Goal: Task Accomplishment & Management: Manage account settings

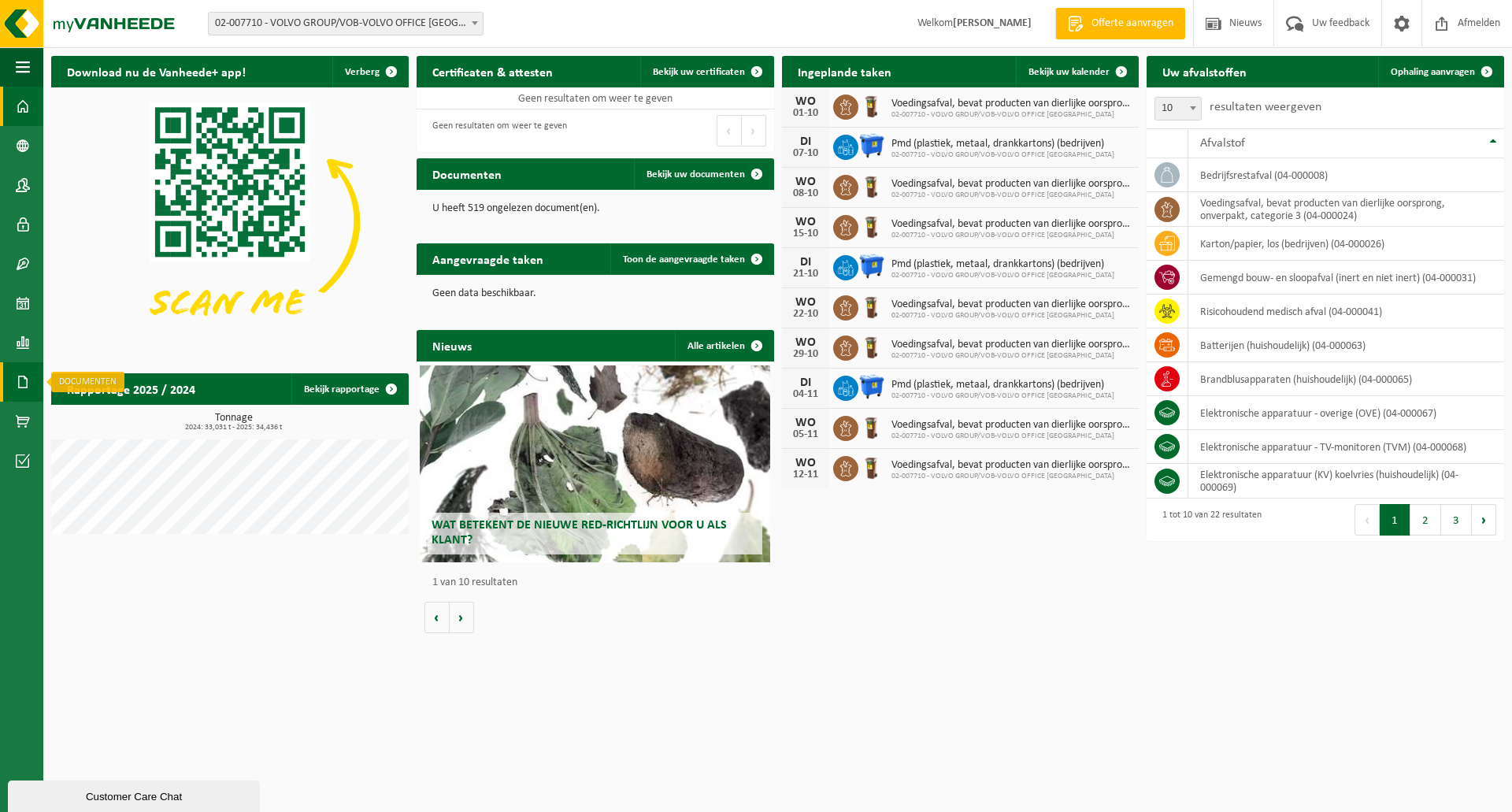
click at [21, 377] on span at bounding box center [22, 382] width 14 height 40
click at [111, 381] on span "Facturen" at bounding box center [112, 382] width 41 height 30
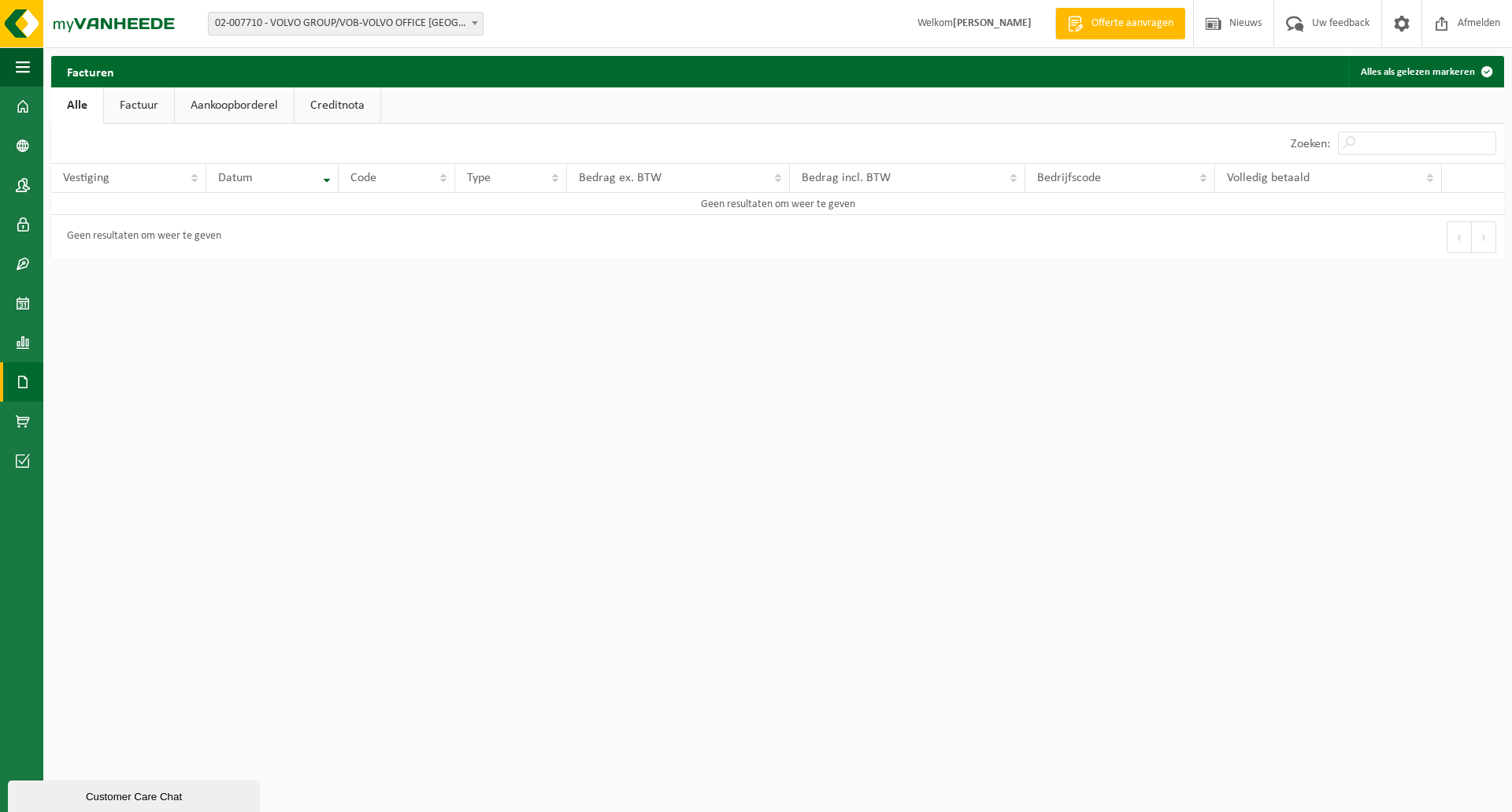
click at [161, 100] on link "Factuur" at bounding box center [139, 106] width 70 height 37
click at [1297, 24] on span at bounding box center [1294, 23] width 26 height 46
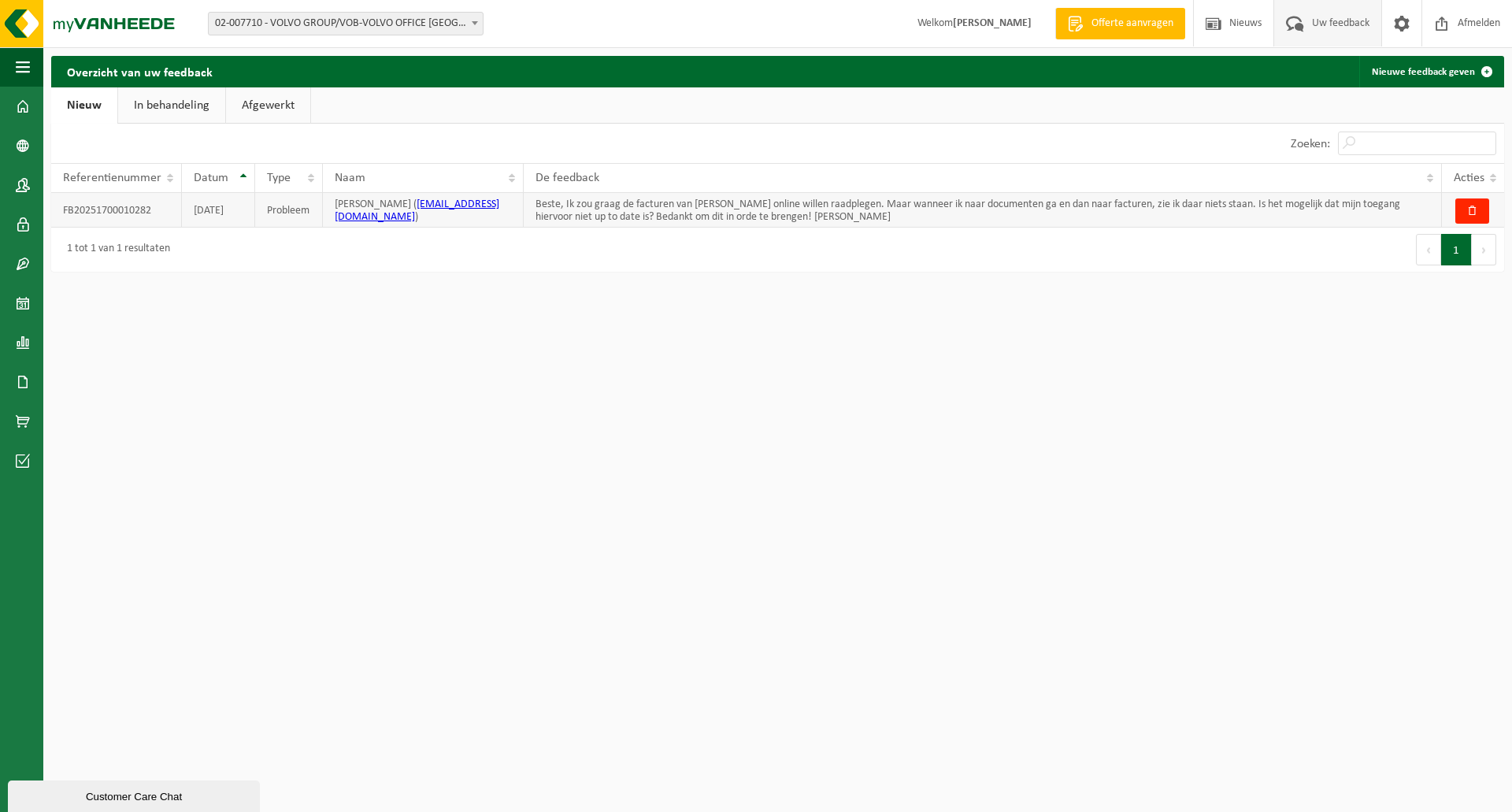
click at [659, 217] on td "Beste, Ik zou graag de facturen van Vanheede online willen raadplegen. Maar wan…" at bounding box center [983, 210] width 918 height 35
click at [488, 178] on div "Naam" at bounding box center [418, 177] width 169 height 13
click at [591, 211] on td "Beste, Ik zou graag de facturen van Vanheede online willen raadplegen. Maar wan…" at bounding box center [983, 210] width 918 height 35
click at [327, 205] on td "pieter grillet ( pieter.grillet@volvocars.com )" at bounding box center [423, 210] width 201 height 35
click at [152, 203] on td "FB20251700010282" at bounding box center [117, 210] width 131 height 35
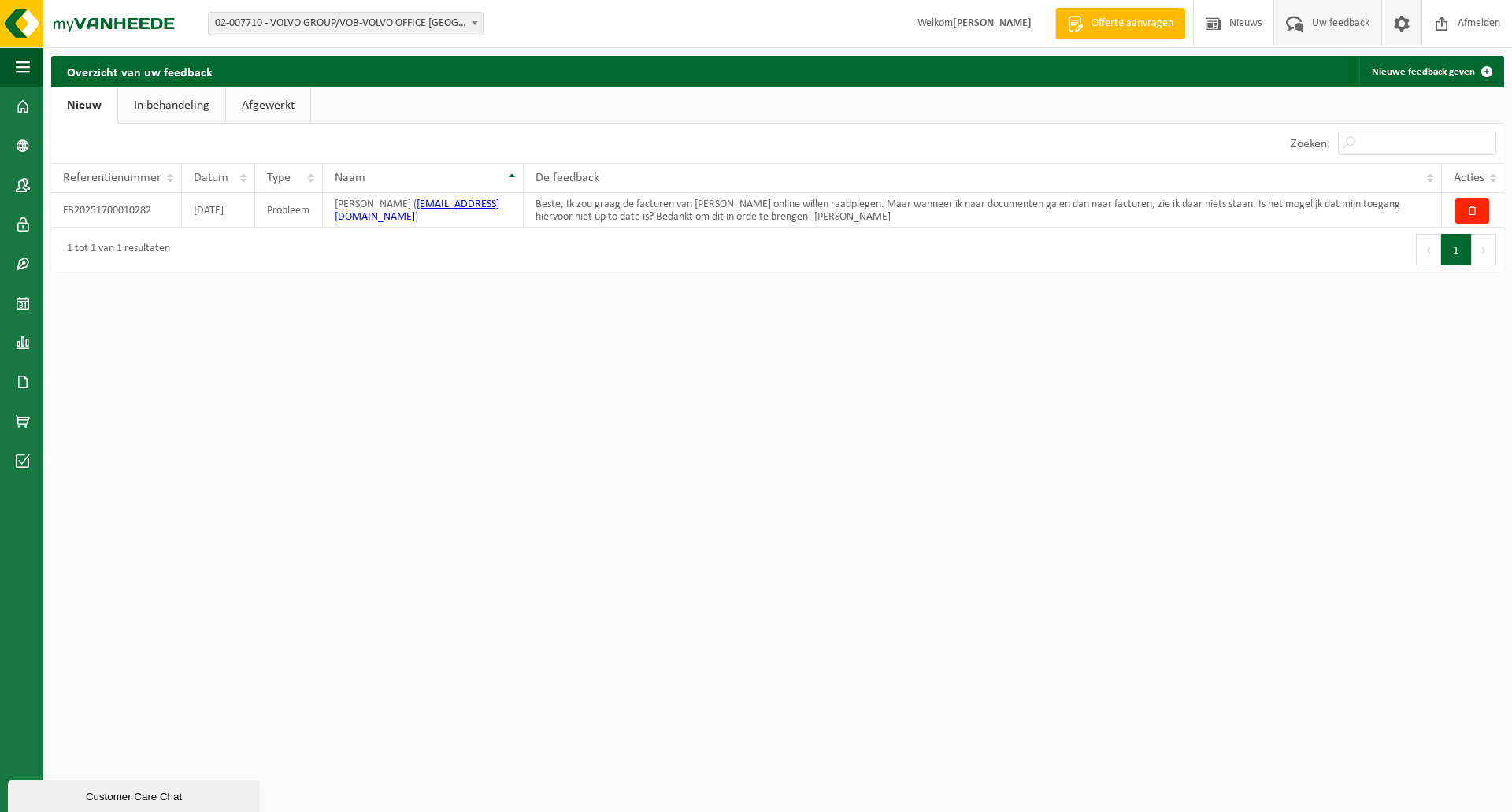
click at [1396, 25] on span at bounding box center [1401, 23] width 23 height 46
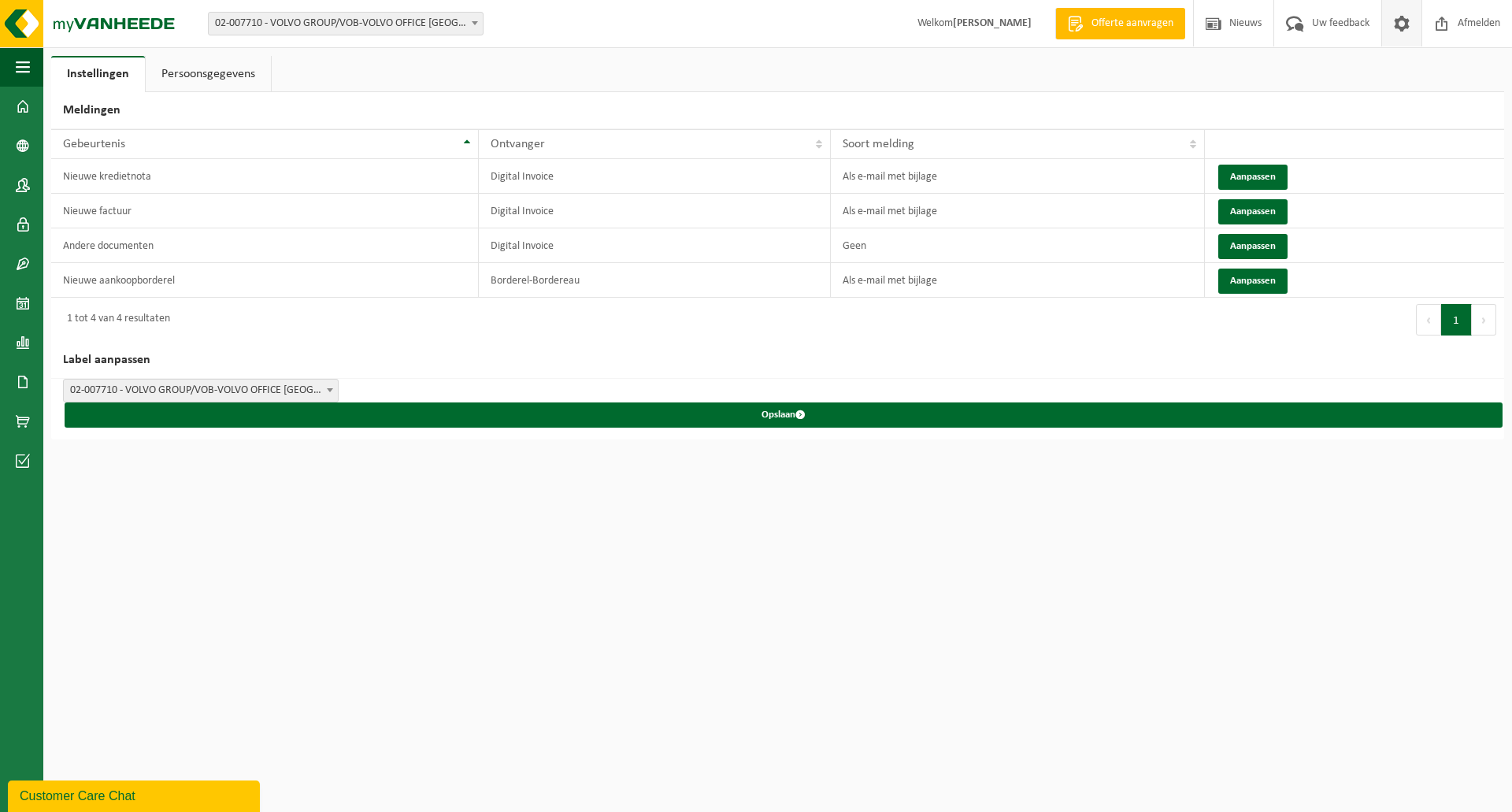
drag, startPoint x: 0, startPoint y: 0, endPoint x: 1397, endPoint y: 23, distance: 1397.2
click at [1397, 23] on span at bounding box center [1401, 23] width 23 height 46
click at [1317, 25] on span "Uw feedback" at bounding box center [1340, 23] width 66 height 46
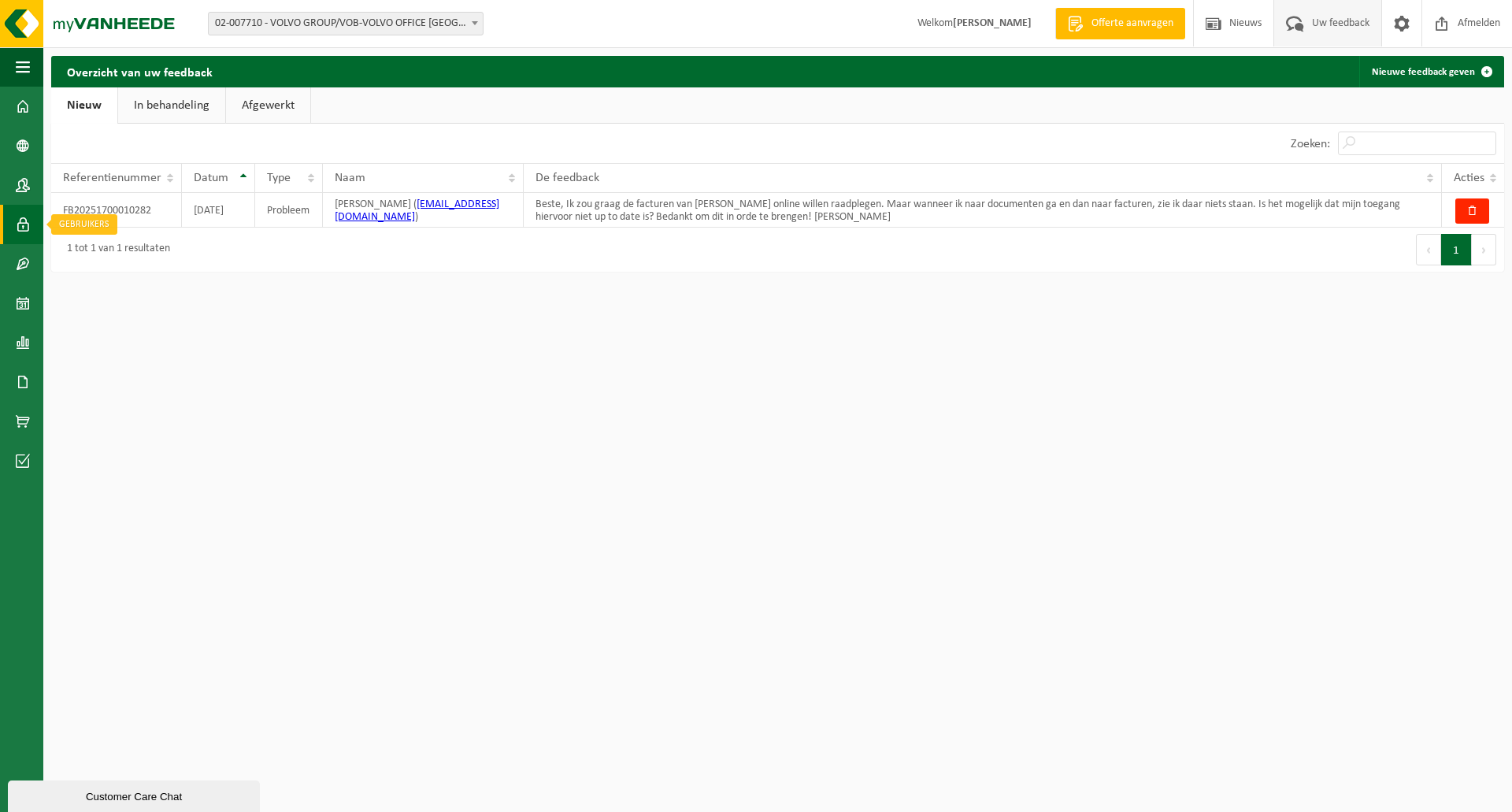
click at [25, 223] on span at bounding box center [22, 224] width 14 height 40
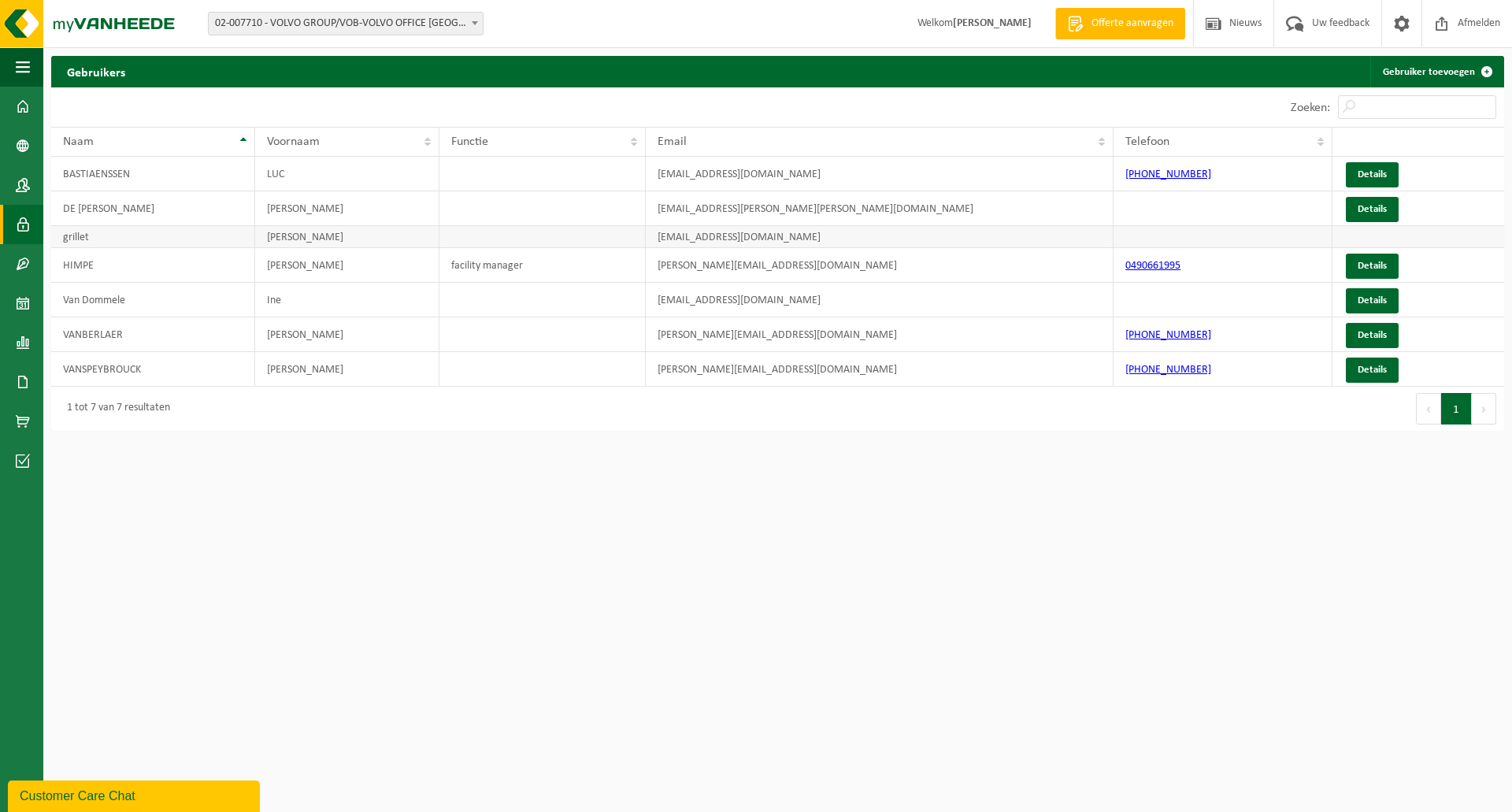
click at [1380, 237] on td at bounding box center [1418, 236] width 172 height 22
click at [1379, 367] on link "Details" at bounding box center [1372, 370] width 53 height 25
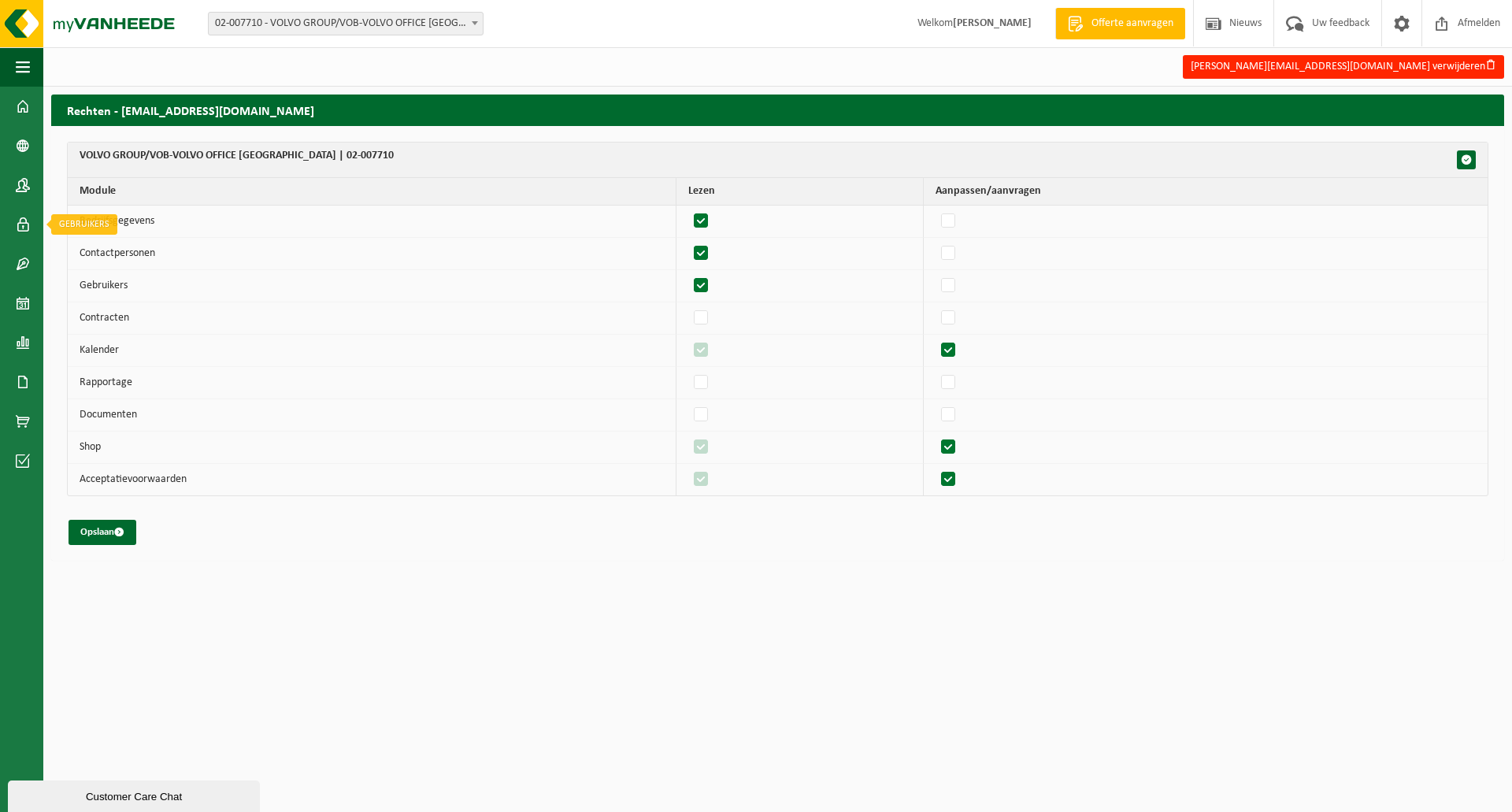
click at [23, 221] on span at bounding box center [22, 224] width 14 height 40
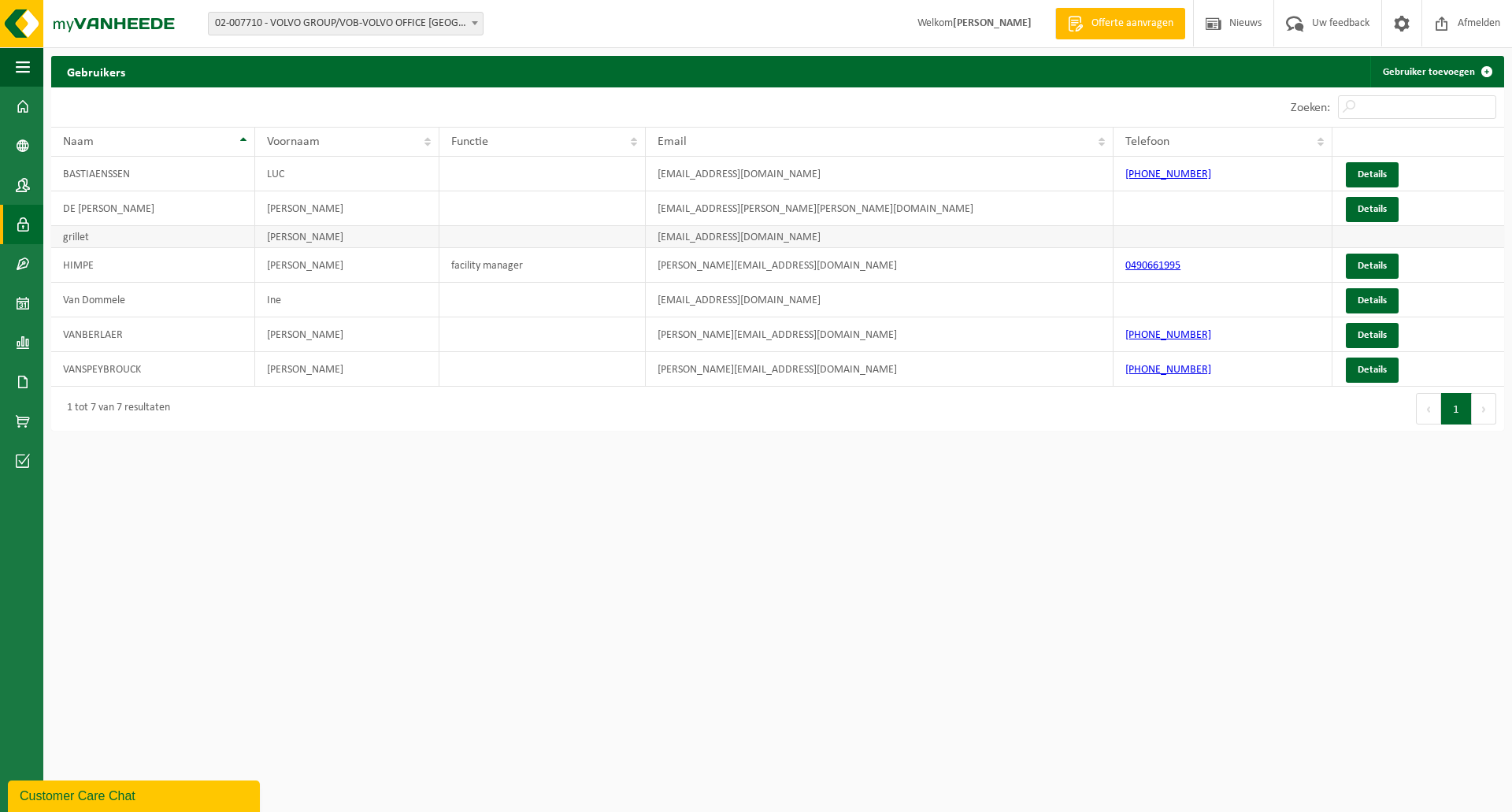
click at [308, 237] on td "[PERSON_NAME]" at bounding box center [347, 236] width 184 height 22
click at [1356, 243] on td at bounding box center [1418, 236] width 172 height 22
click at [1356, 241] on td at bounding box center [1418, 236] width 172 height 22
click at [705, 237] on td "[EMAIL_ADDRESS][DOMAIN_NAME]" at bounding box center [879, 236] width 468 height 22
click at [812, 201] on td "[EMAIL_ADDRESS][PERSON_NAME][PERSON_NAME][DOMAIN_NAME]" at bounding box center [879, 208] width 468 height 35
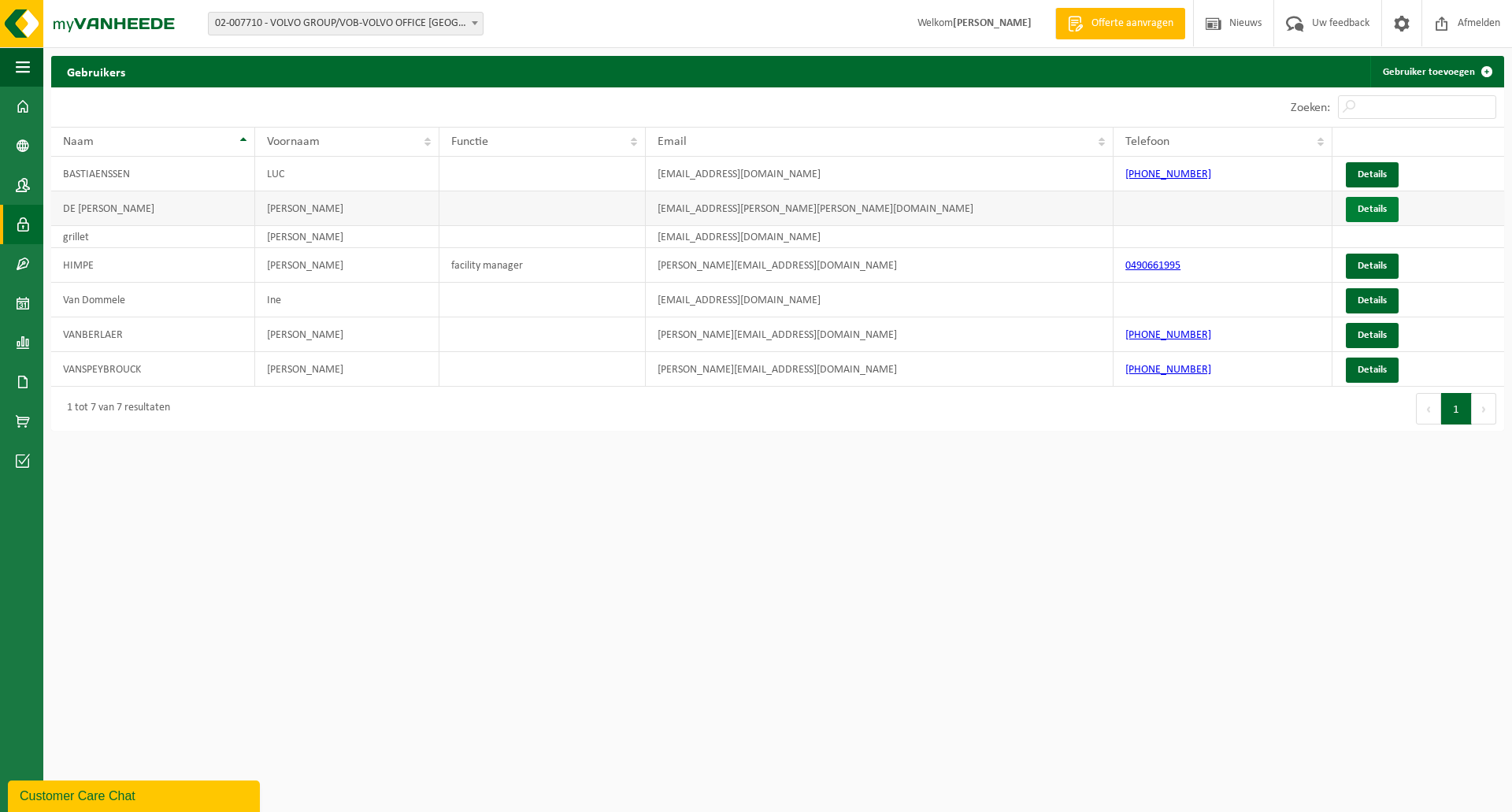
click at [1388, 209] on link "Details" at bounding box center [1372, 209] width 53 height 25
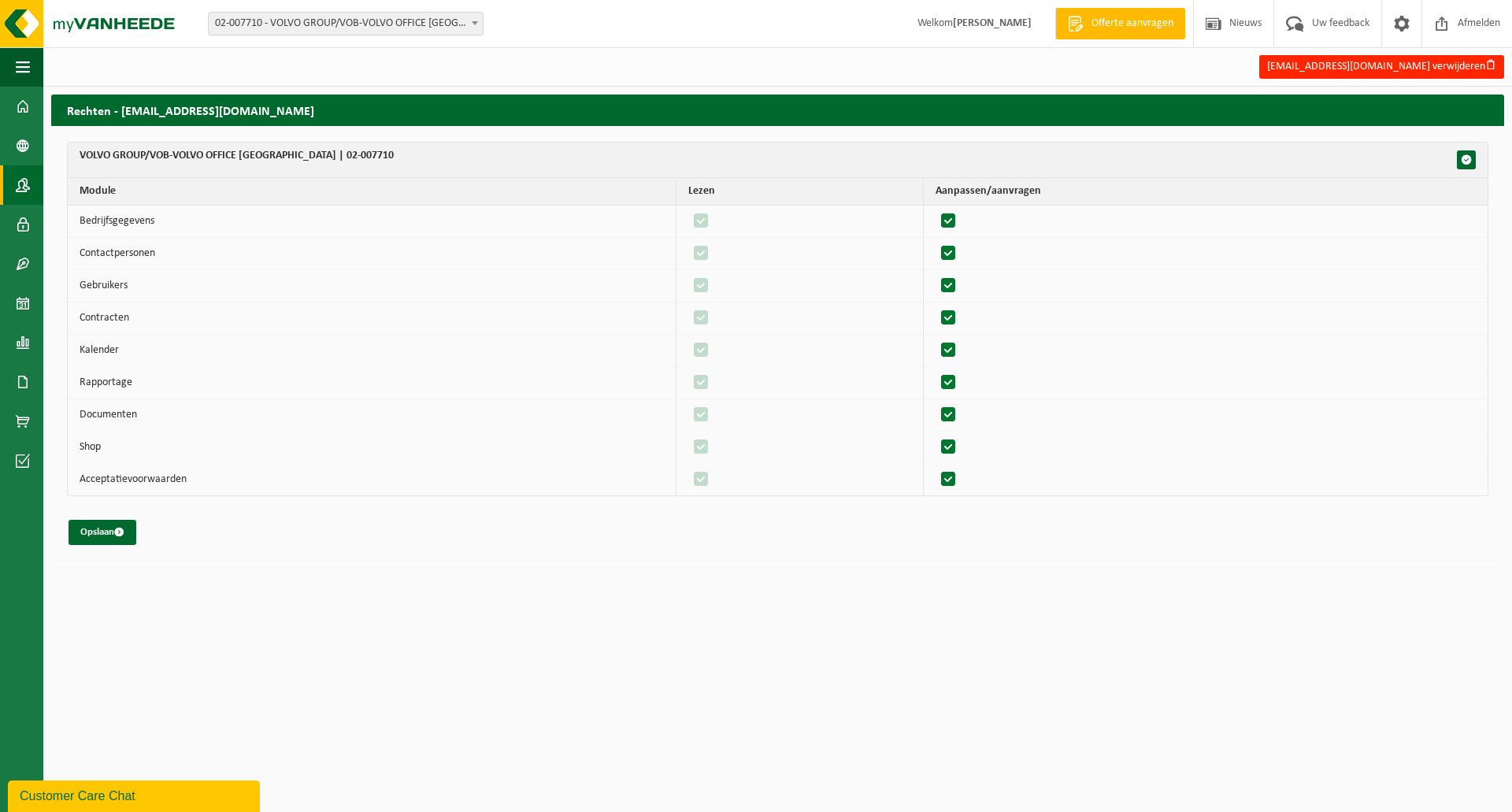
click at [14, 196] on link "Contactpersonen" at bounding box center [21, 184] width 43 height 40
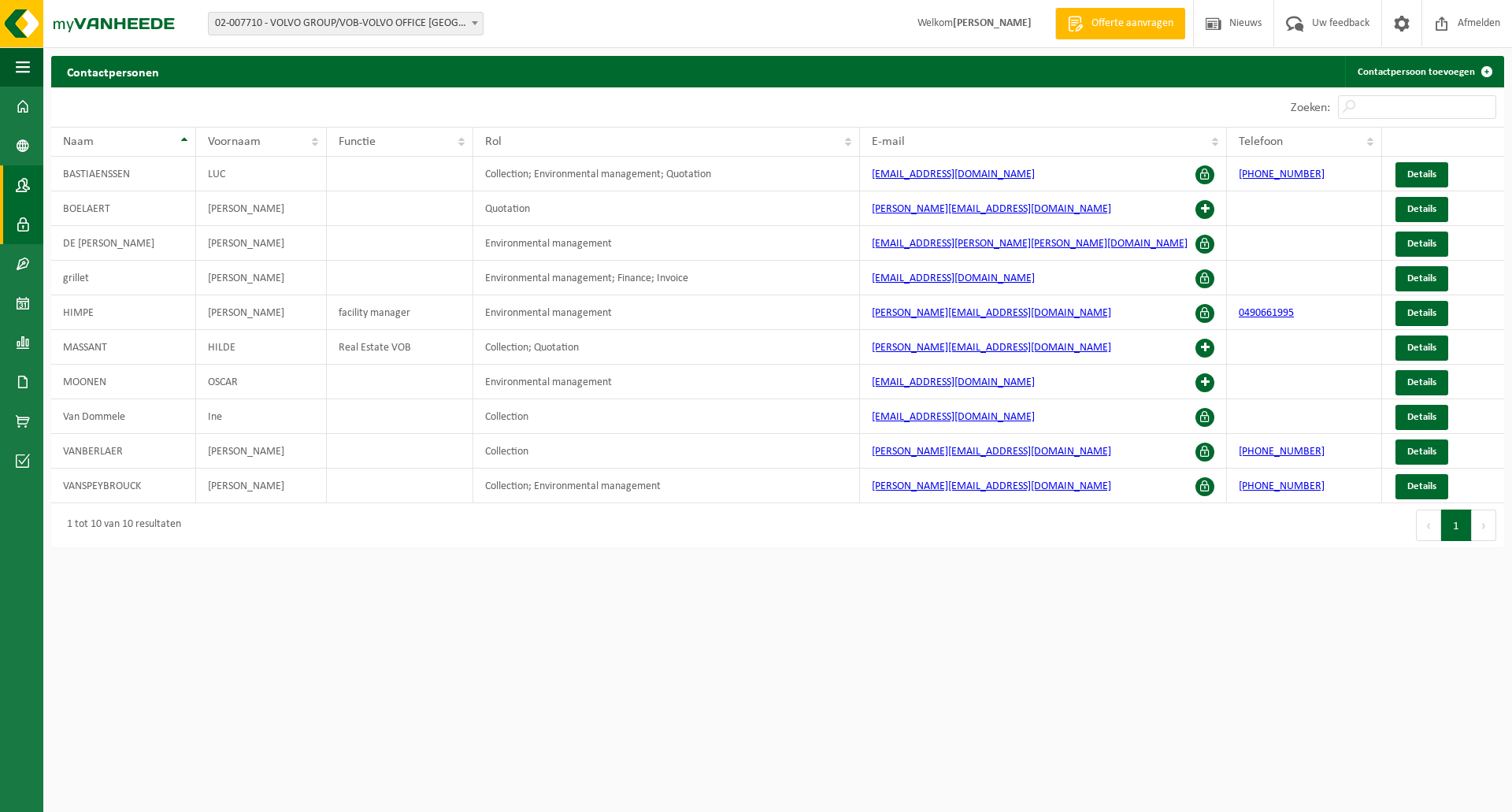
drag, startPoint x: 0, startPoint y: 0, endPoint x: 19, endPoint y: 230, distance: 230.8
click at [19, 230] on span at bounding box center [22, 224] width 14 height 40
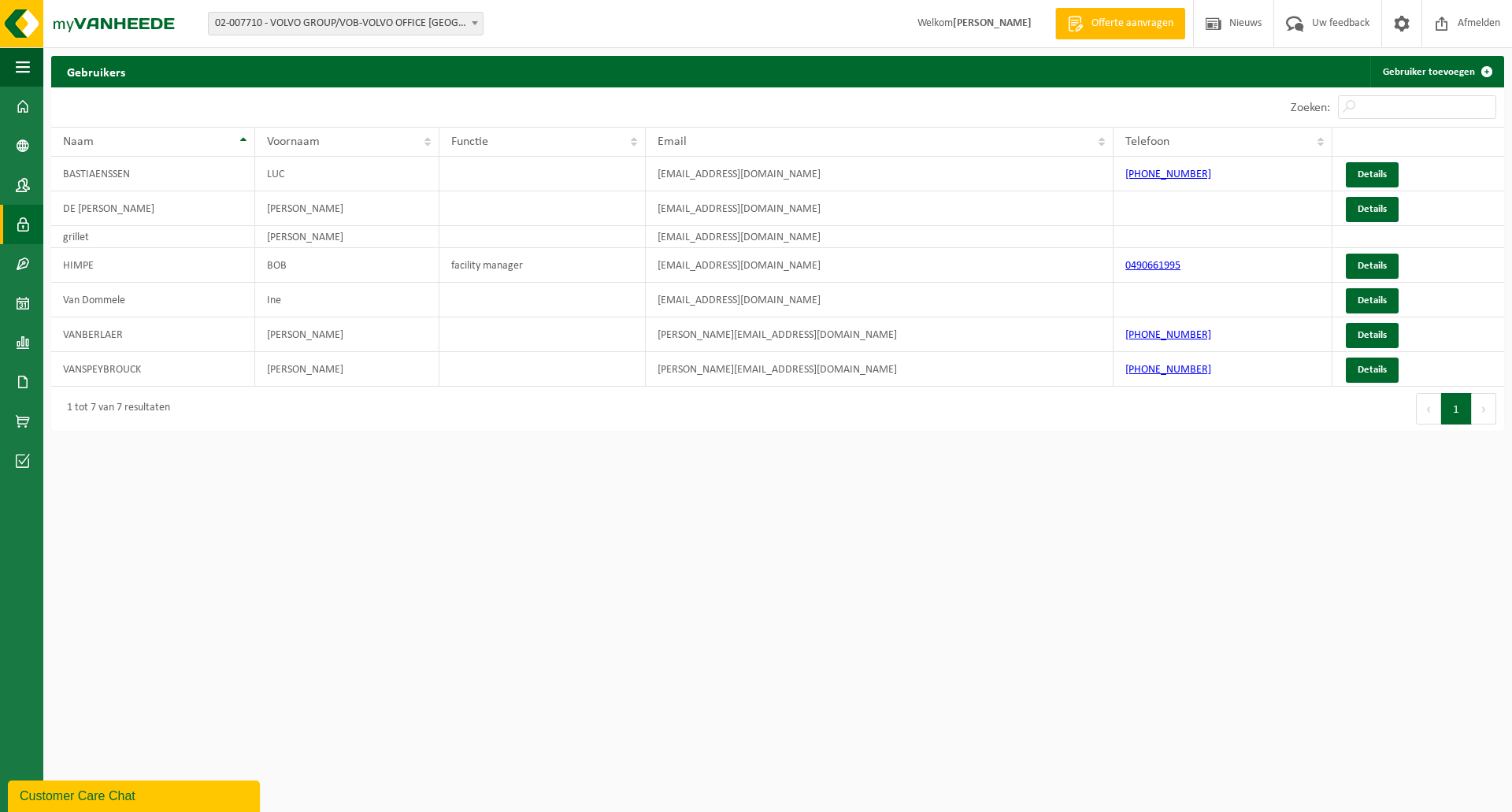
drag, startPoint x: 941, startPoint y: 679, endPoint x: 1376, endPoint y: 369, distance: 534.2
click at [942, 679] on html "Vestiging: 02-007710 - VOLVO GROUP/VOB-VOLVO OFFICE [GEOGRAPHIC_DATA] - BERCHEM…" at bounding box center [756, 406] width 1512 height 812
click at [1390, 363] on link "Details" at bounding box center [1372, 370] width 53 height 25
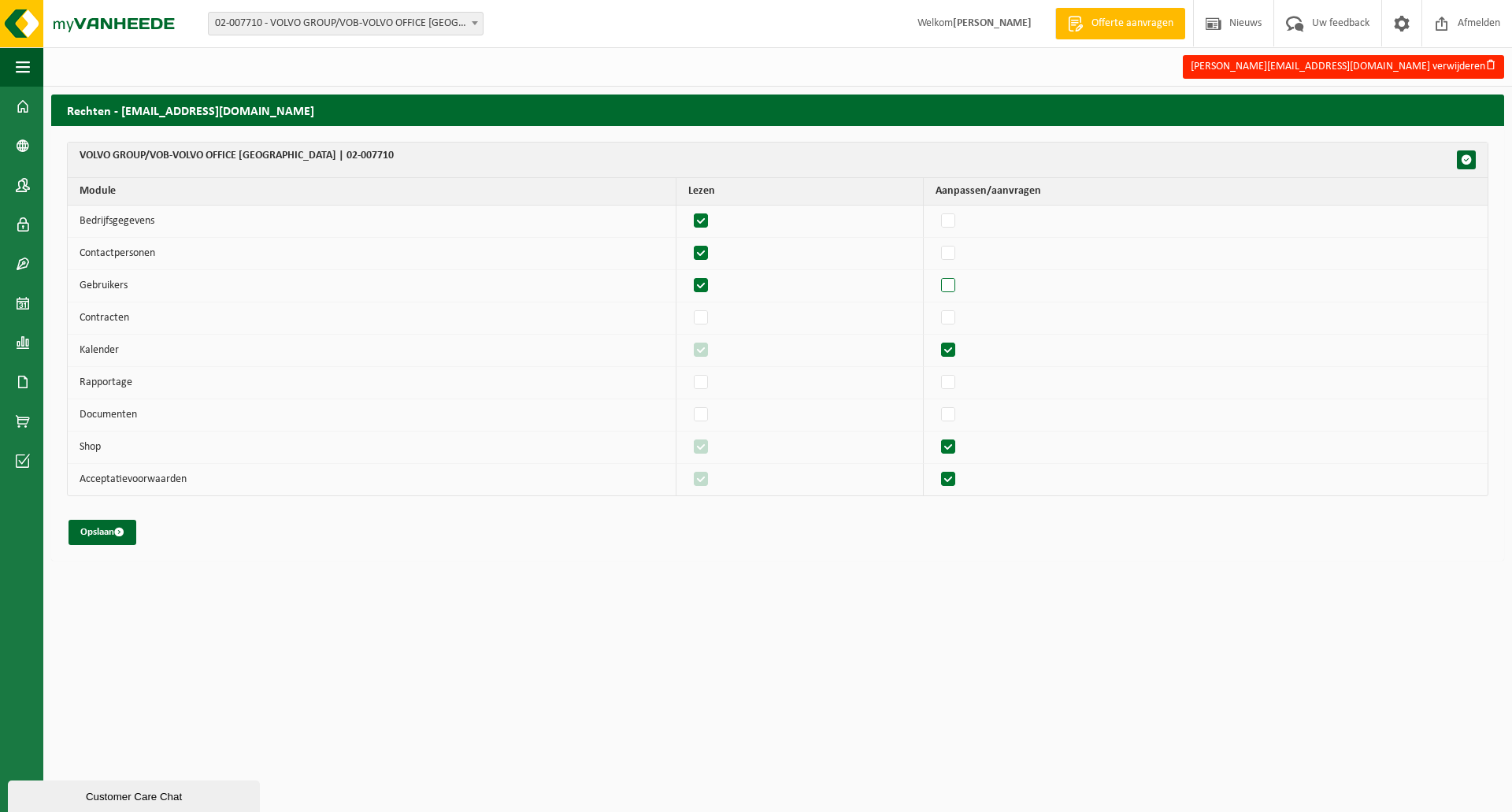
click at [954, 287] on label"] at bounding box center [949, 285] width 22 height 23
click at [935, 274] on input "checkbox" at bounding box center [934, 273] width 1 height 1
click at [956, 287] on label"] at bounding box center [949, 285] width 22 height 23
click at [935, 274] on input "checkbox" at bounding box center [934, 273] width 1 height 1
click at [958, 285] on label"] at bounding box center [949, 285] width 22 height 23
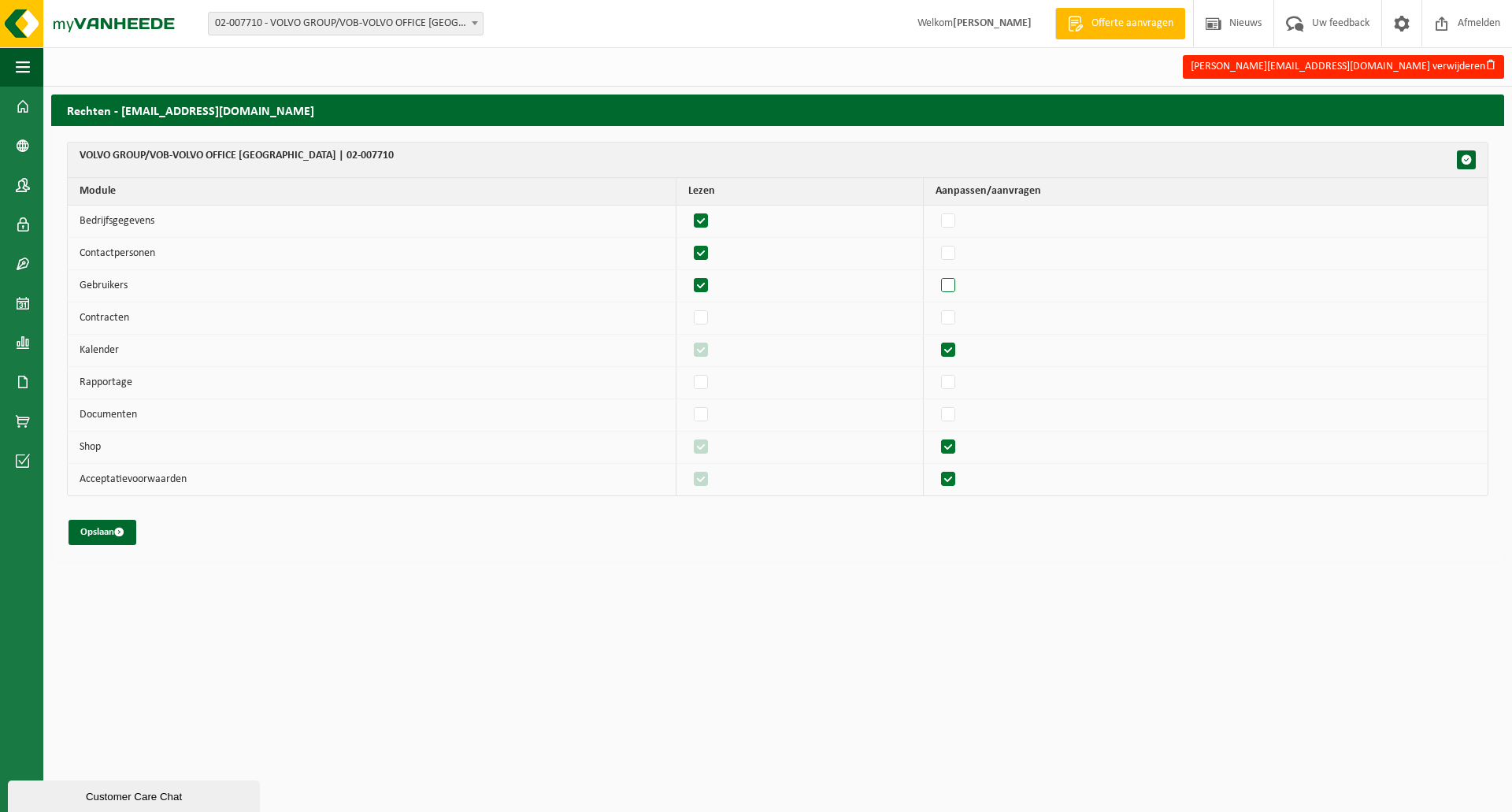
click at [935, 274] on input "checkbox" at bounding box center [934, 273] width 1 height 1
checkbox input "true"
click at [124, 534] on span "submit" at bounding box center [119, 531] width 11 height 11
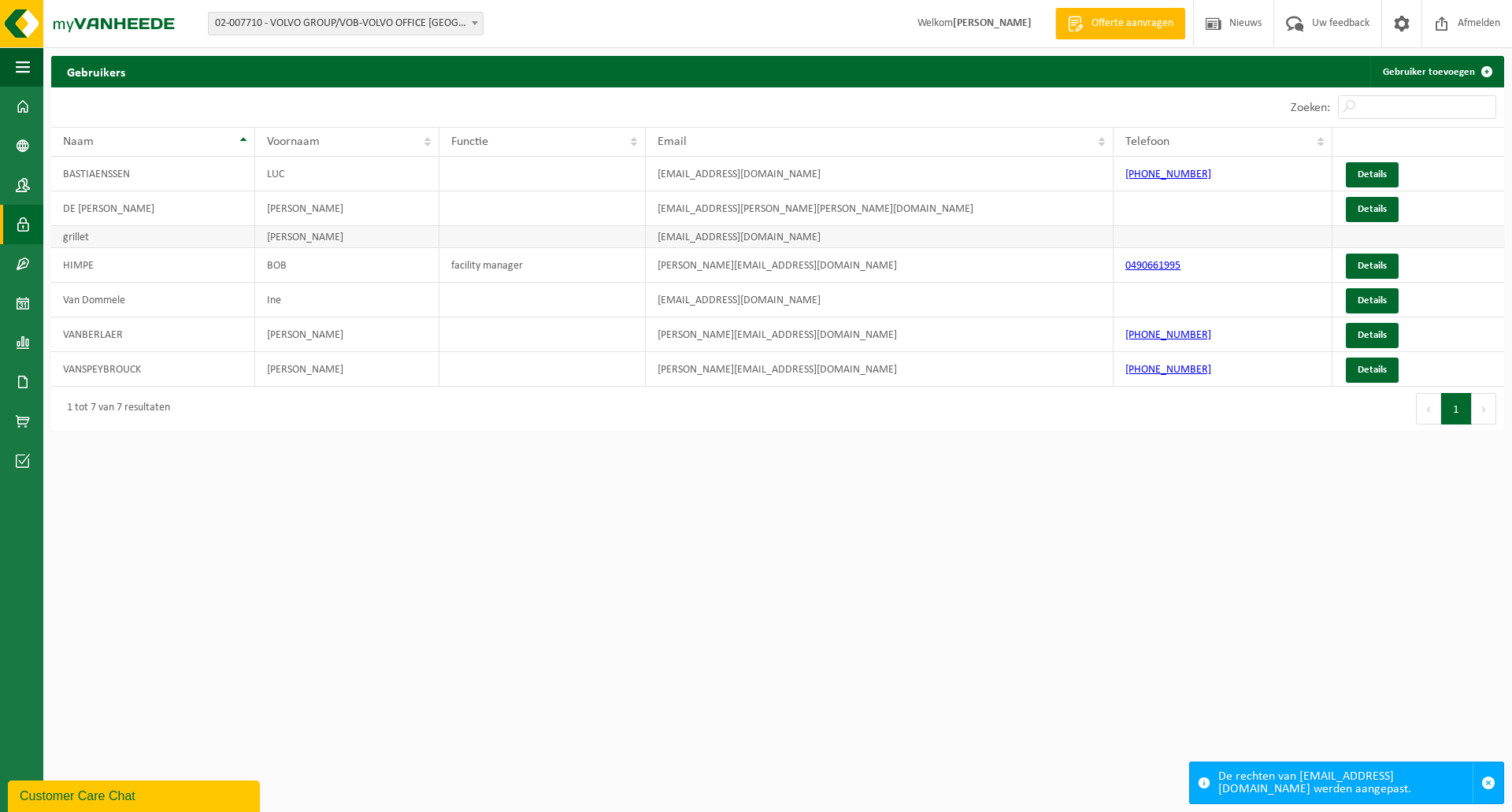
click at [1362, 237] on td at bounding box center [1418, 236] width 172 height 22
click at [1376, 369] on link "Details" at bounding box center [1372, 370] width 53 height 25
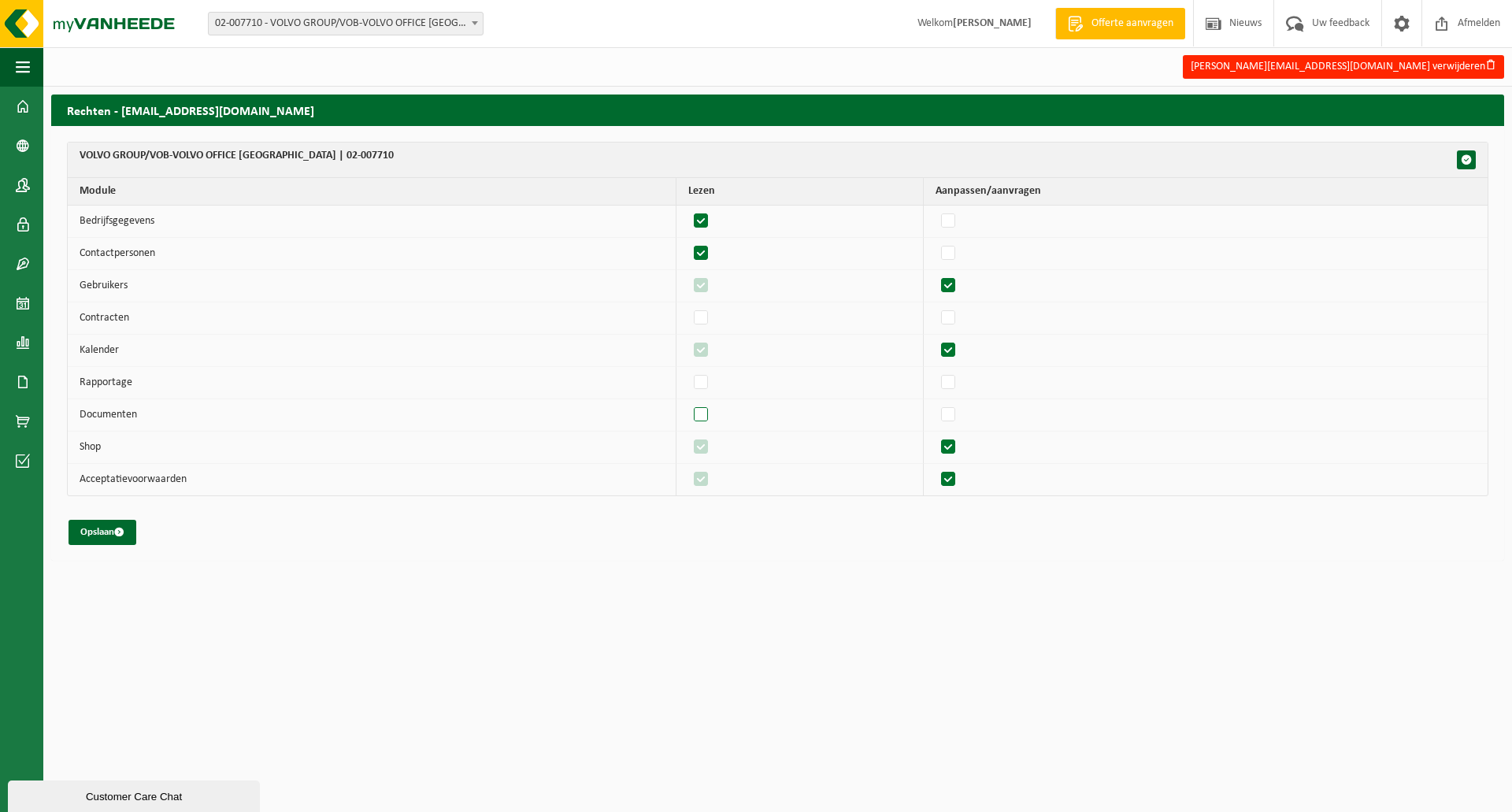
click at [712, 416] on label"] at bounding box center [701, 415] width 22 height 23
click at [688, 403] on input "checkbox" at bounding box center [688, 402] width 1 height 1
click at [707, 416] on label"] at bounding box center [701, 415] width 22 height 23
click at [688, 403] on input "checkbox" at bounding box center [688, 402] width 1 height 1
click at [706, 415] on label"] at bounding box center [701, 415] width 22 height 23
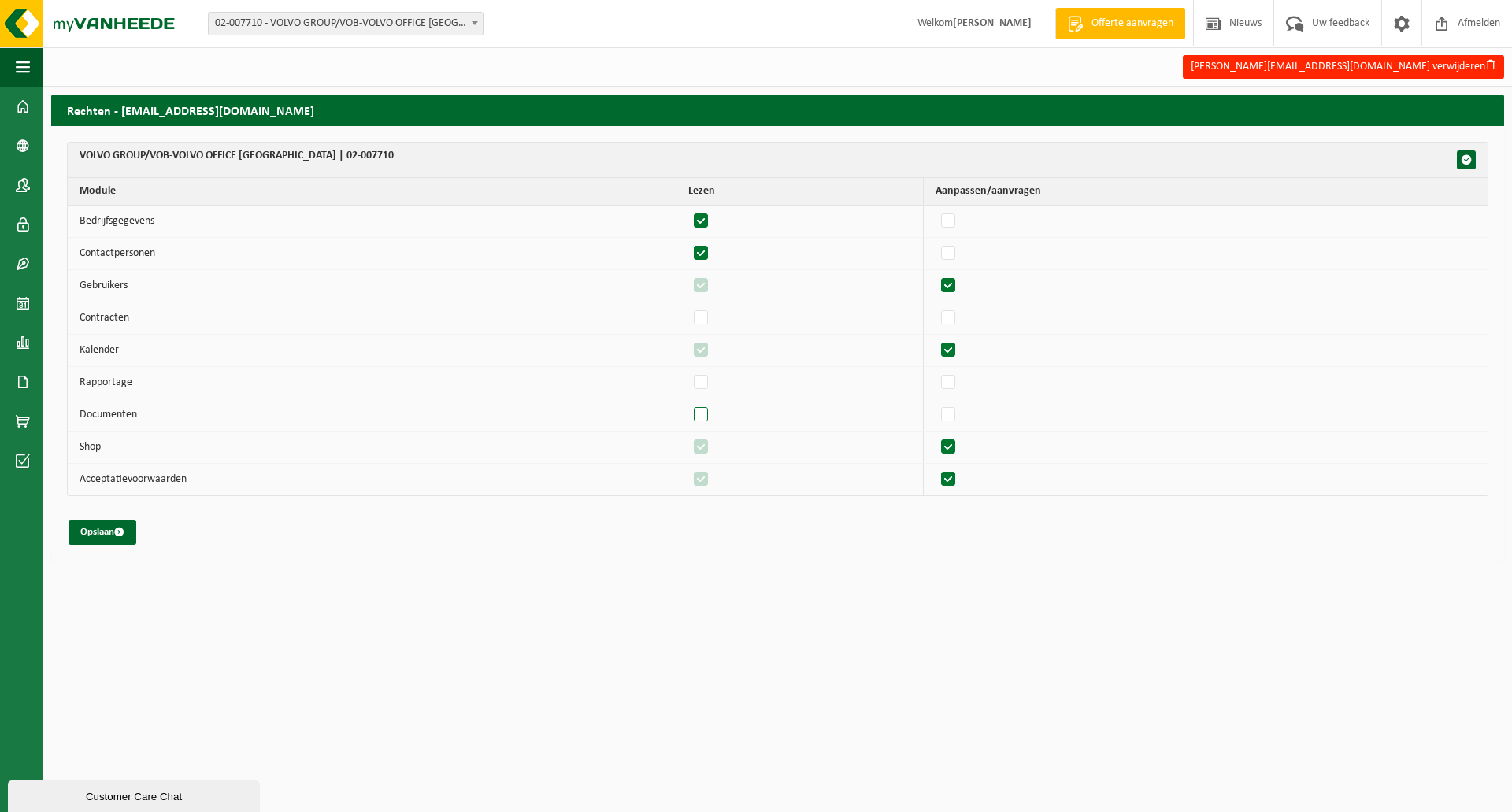
click at [688, 403] on input "checkbox" at bounding box center [688, 402] width 1 height 1
click at [700, 414] on label"] at bounding box center [701, 415] width 22 height 23
click at [688, 403] on input "checkbox" at bounding box center [688, 402] width 1 height 1
click at [702, 414] on label"] at bounding box center [701, 415] width 22 height 23
click at [688, 403] on input "checkbox" at bounding box center [688, 402] width 1 height 1
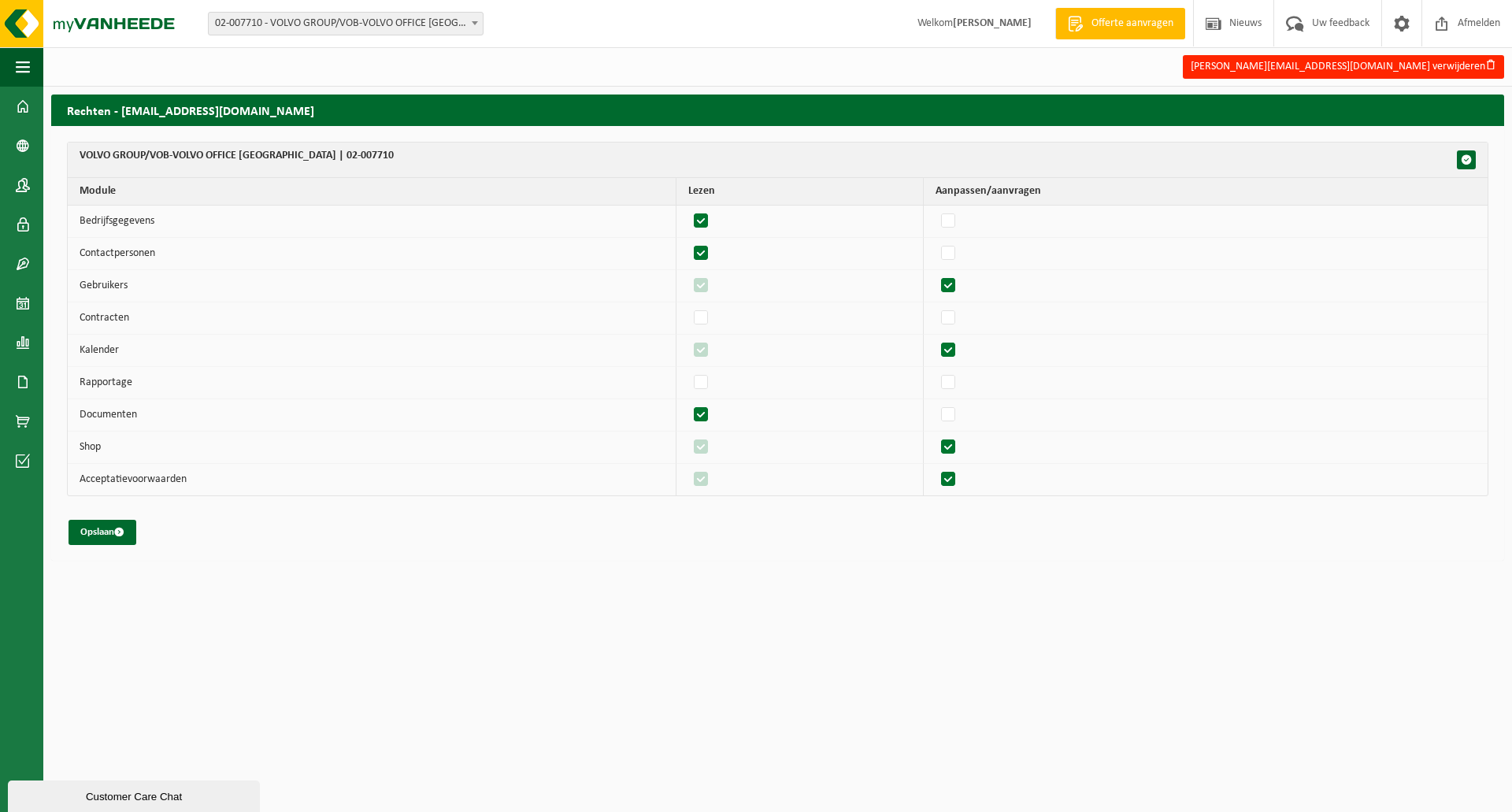
click at [728, 599] on html "Vestiging: 02-007710 - VOLVO GROUP/VOB-VOLVO OFFICE BRUSSELS - BERCHEM-SAINTE-A…" at bounding box center [756, 406] width 1512 height 812
click at [707, 409] on label"] at bounding box center [701, 415] width 22 height 23
click at [688, 403] on input "checkbox" at bounding box center [688, 402] width 1 height 1
checkbox input "false"
drag, startPoint x: 740, startPoint y: 523, endPoint x: 768, endPoint y: 526, distance: 28.2
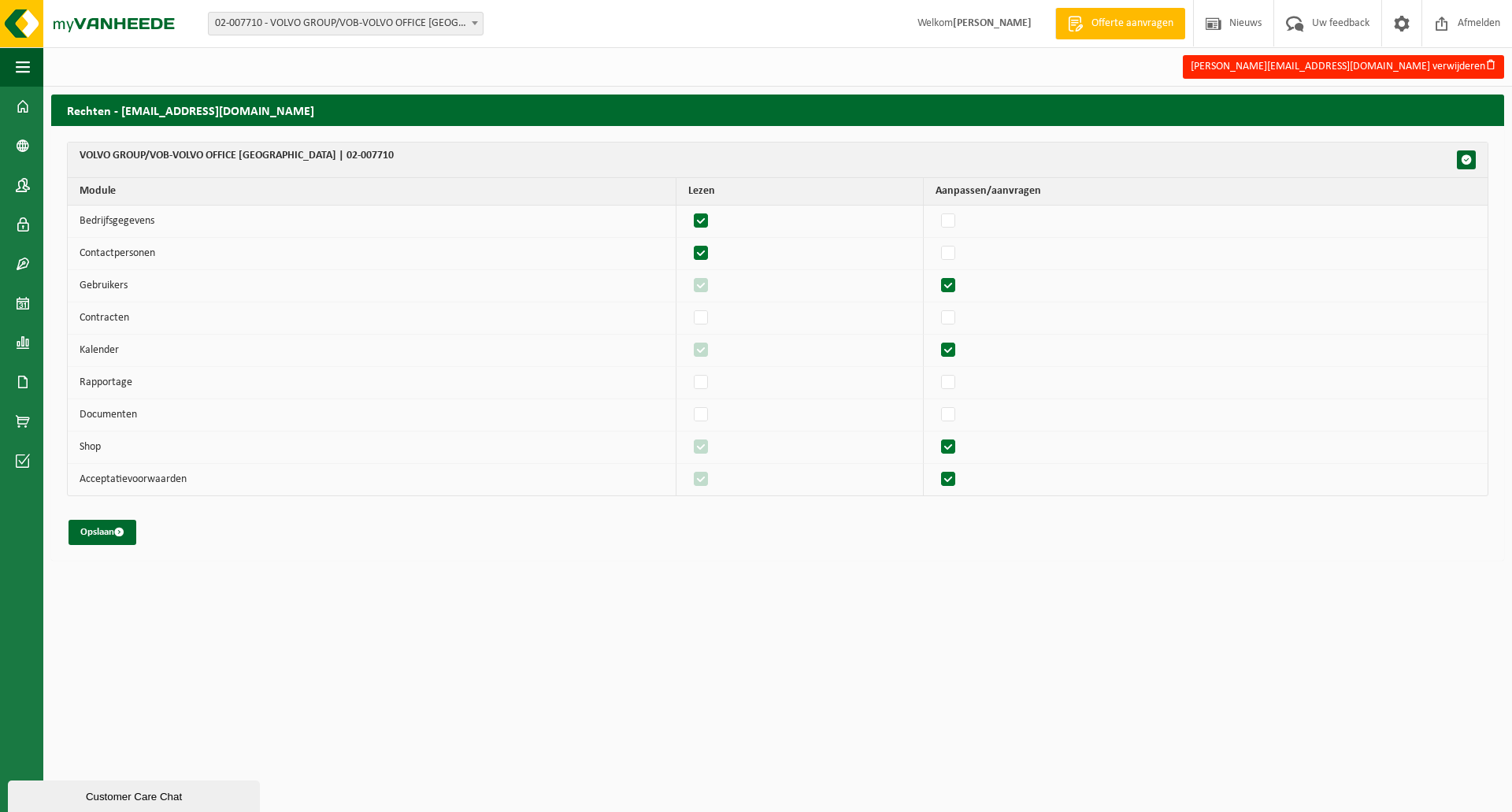
click at [741, 523] on div "Opslaan" at bounding box center [777, 532] width 1421 height 25
click at [105, 805] on button "Customer Care Chat" at bounding box center [133, 796] width 252 height 32
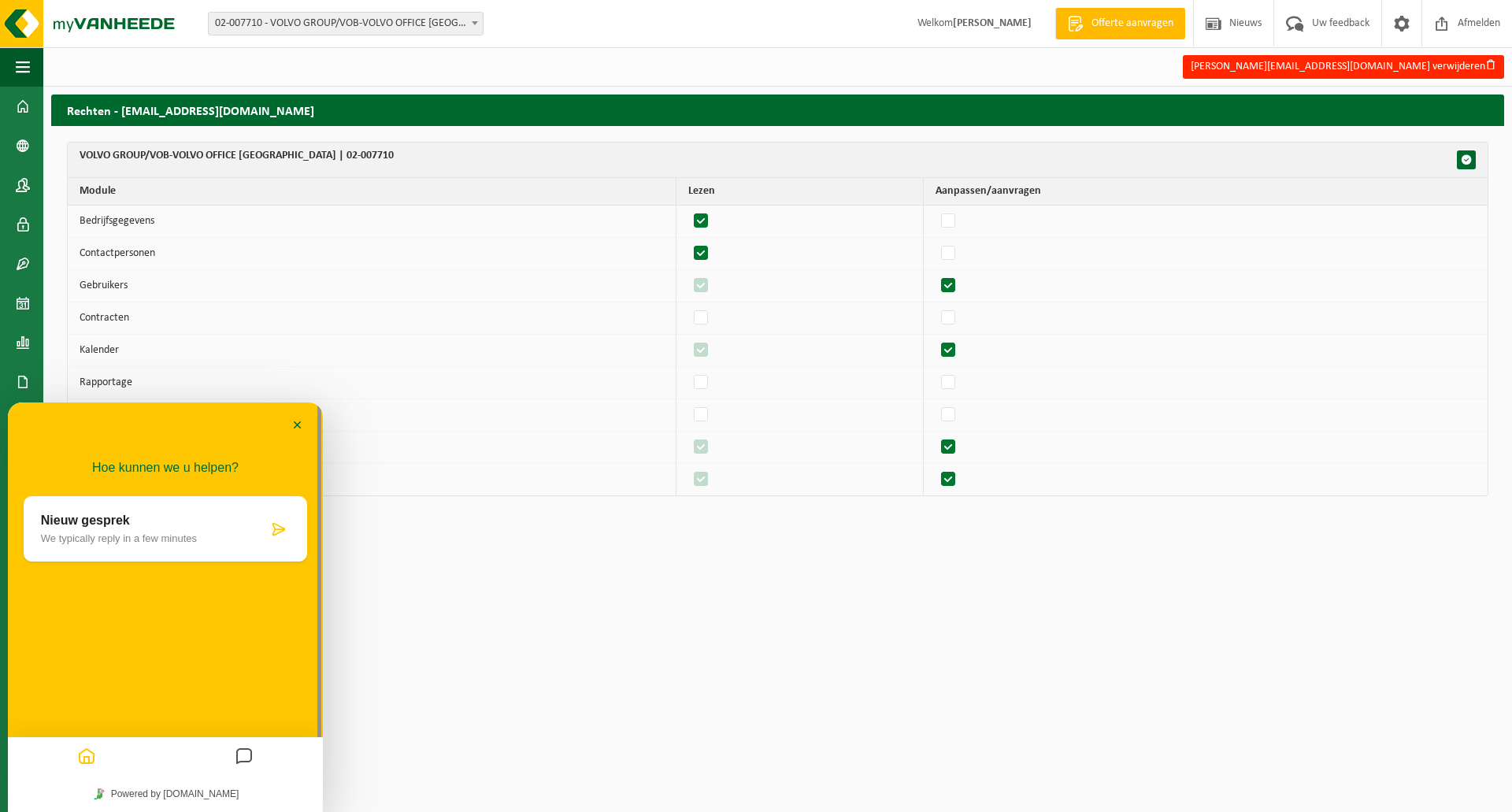
click at [854, 669] on html "Vestiging: 02-007710 - VOLVO GROUP/VOB-VOLVO OFFICE BRUSSELS - BERCHEM-SAINTE-A…" at bounding box center [756, 406] width 1512 height 812
click at [300, 421] on button "Minimaliseer" at bounding box center [298, 426] width 25 height 23
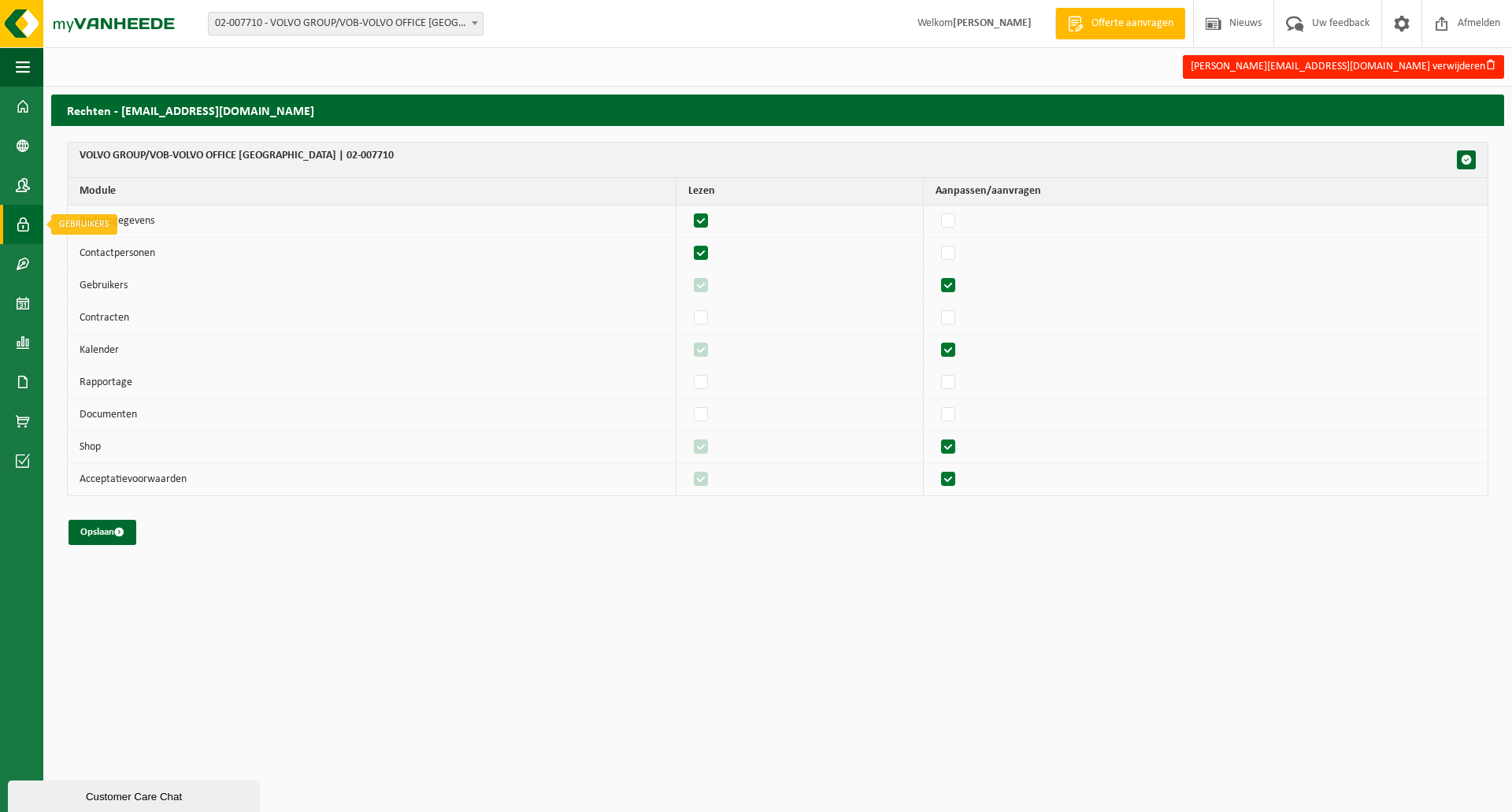
click at [21, 223] on span at bounding box center [22, 224] width 14 height 40
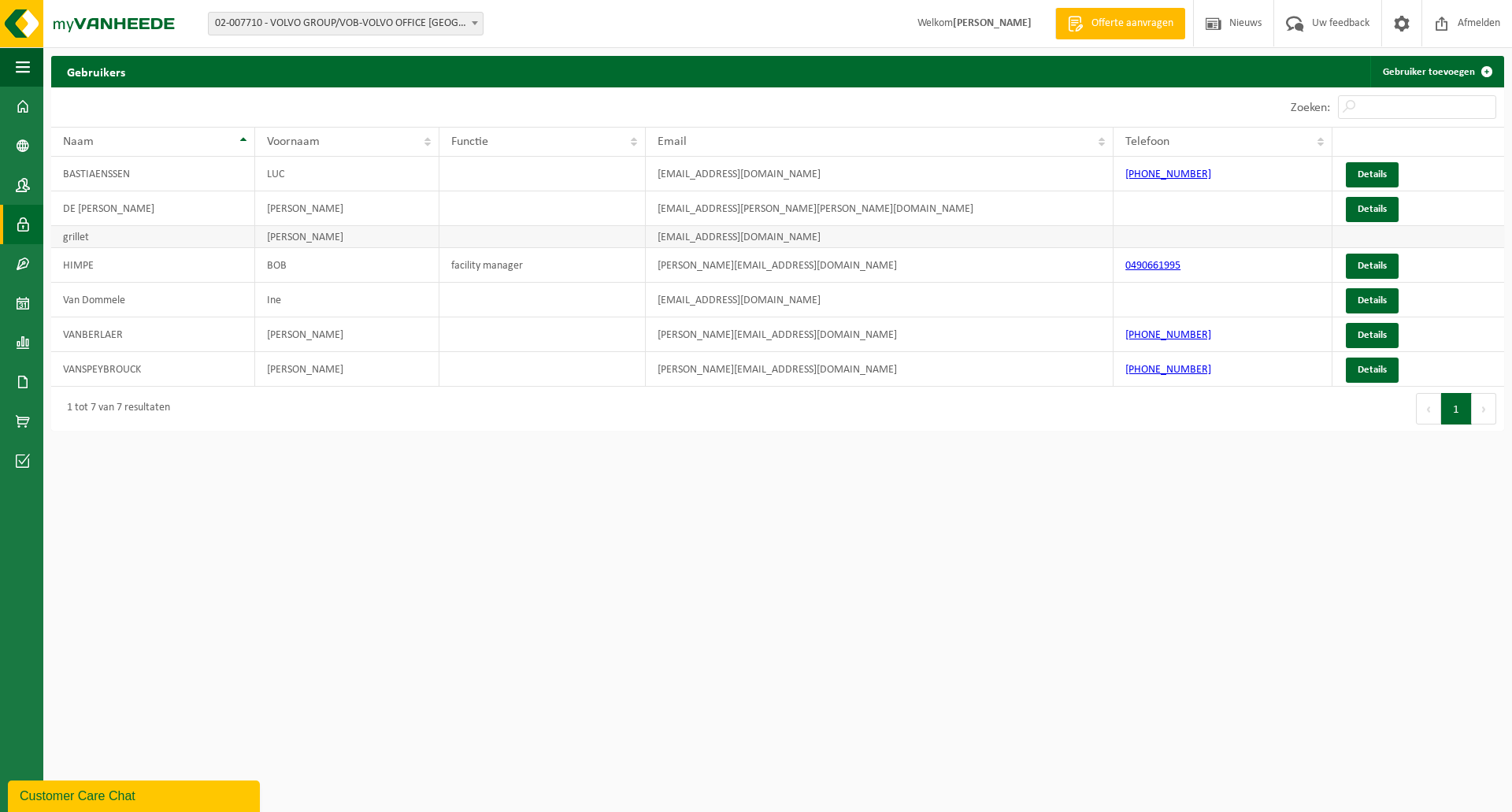
click at [96, 240] on td "grillet" at bounding box center [152, 236] width 203 height 22
click at [1186, 249] on tbody "BASTIAENSSEN LUC luc.bastiaenssen@be.issworld.com +32498586861 Details DE JESUS…" at bounding box center [777, 272] width 1453 height 230
click at [1343, 239] on td at bounding box center [1418, 236] width 172 height 22
click at [1428, 77] on link "Gebruiker toevoegen" at bounding box center [1436, 71] width 132 height 32
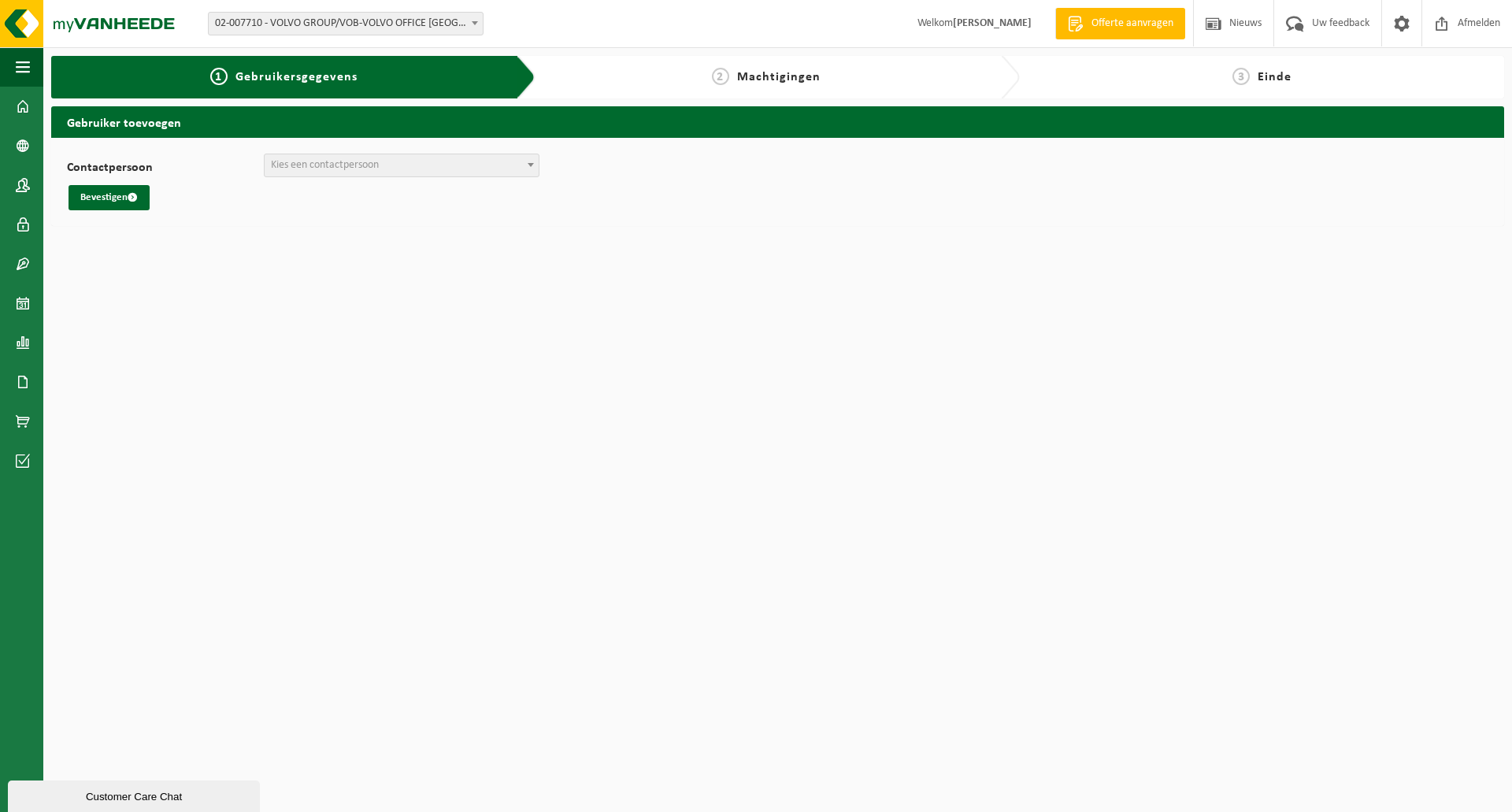
click at [319, 166] on span "Kies een contactpersoon" at bounding box center [325, 165] width 108 height 12
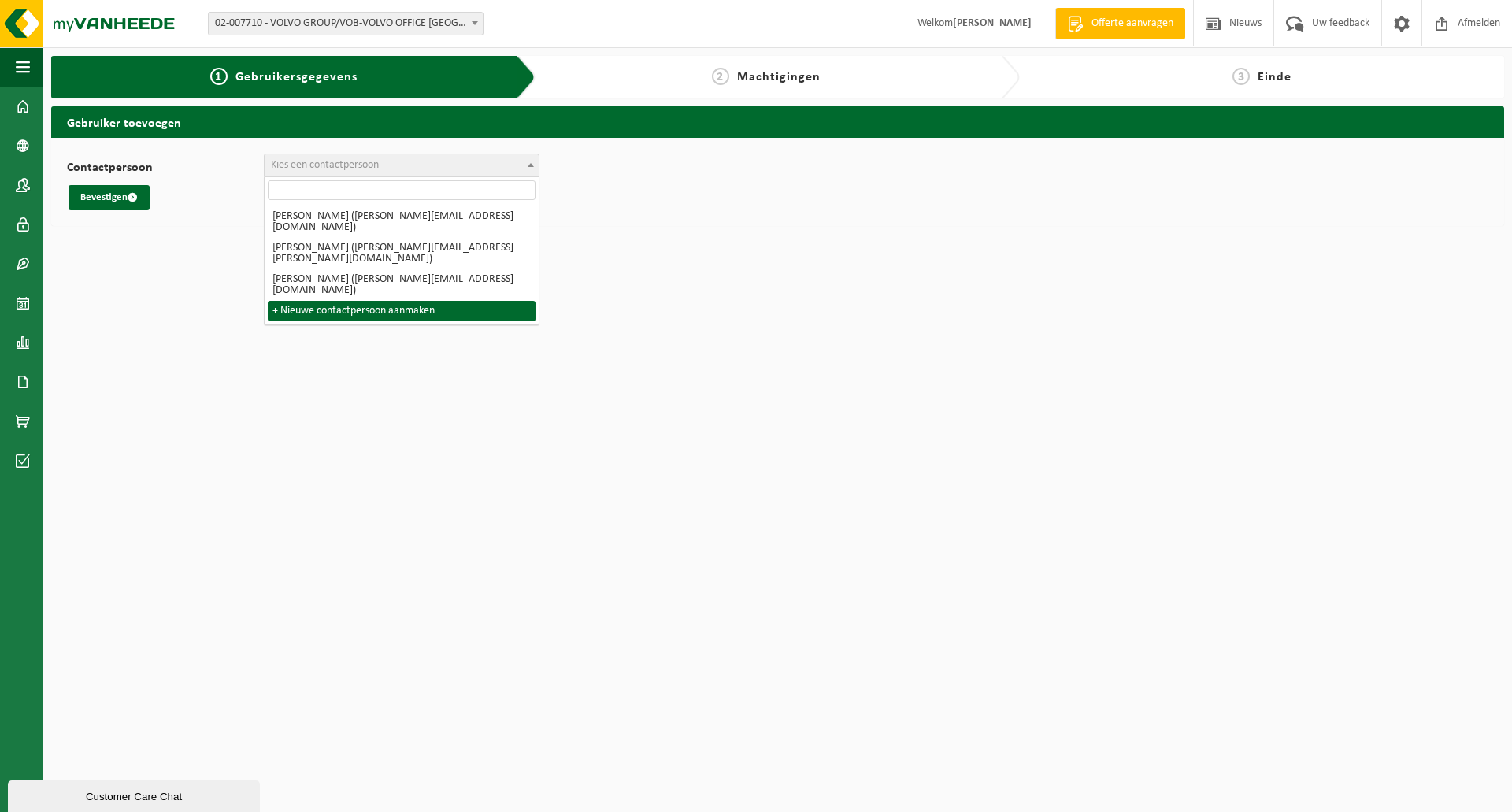
select select "0"
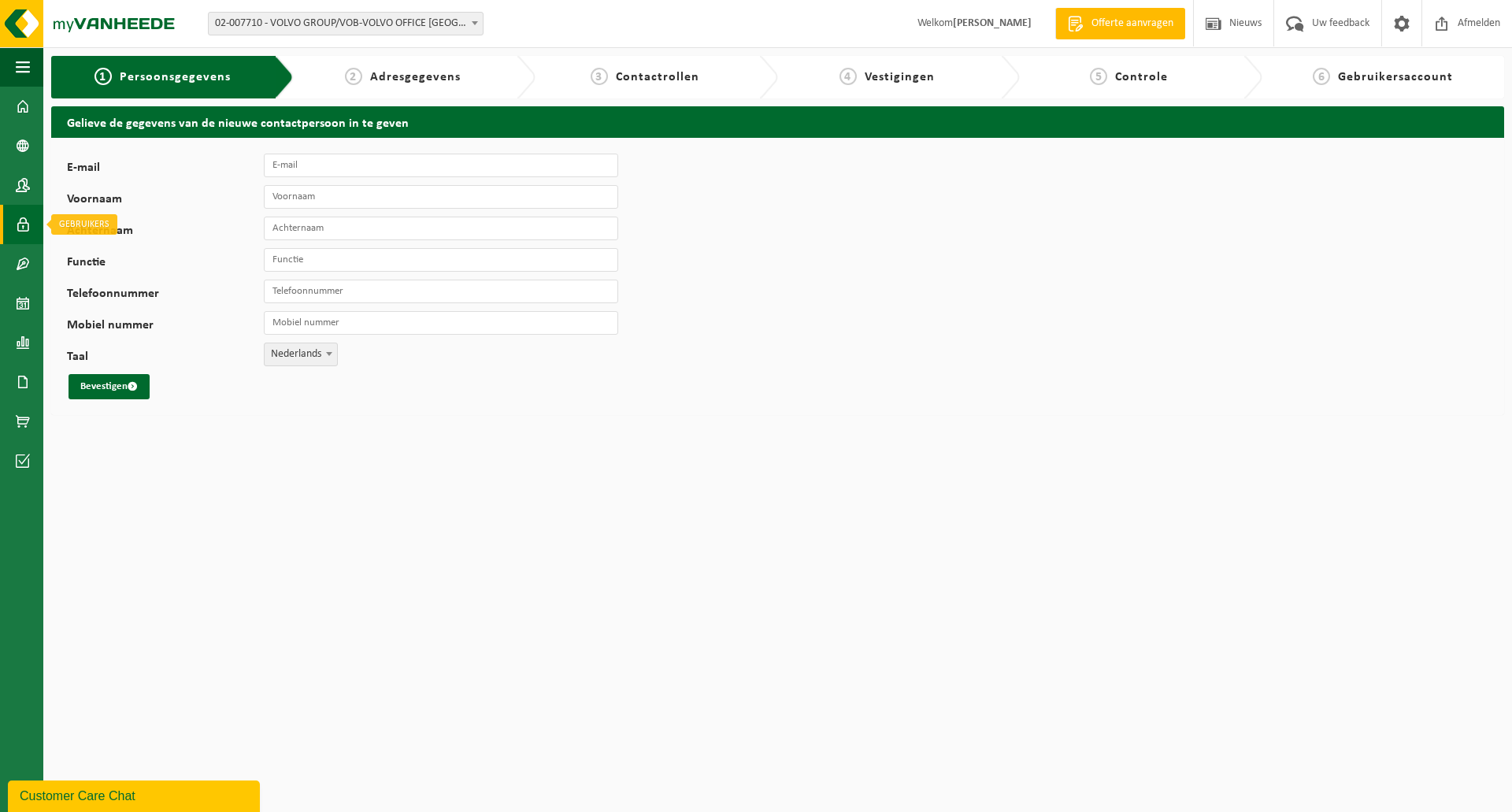
click at [11, 223] on link "Gebruikers" at bounding box center [21, 224] width 43 height 40
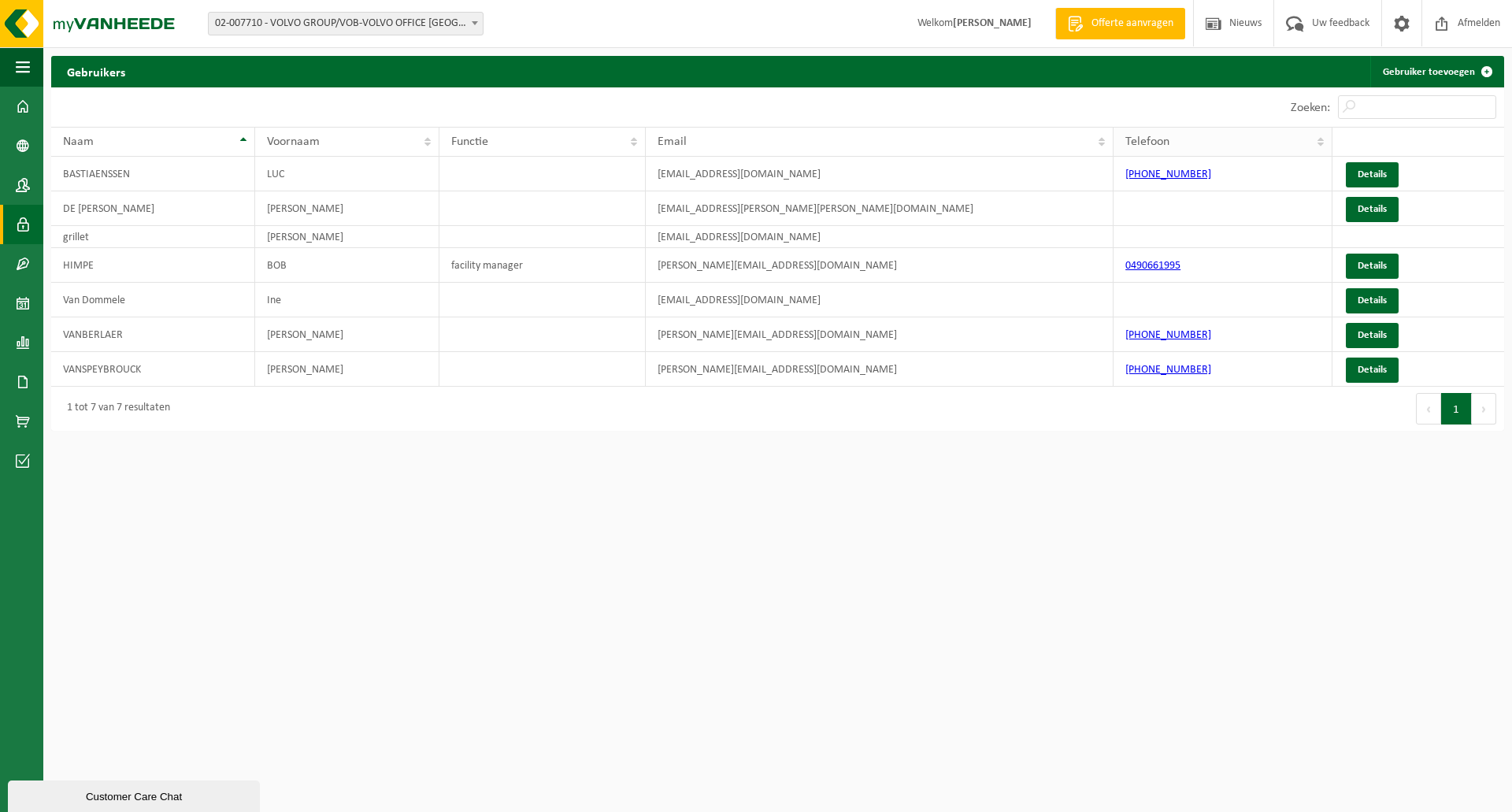
click at [1424, 78] on link "Gebruiker toevoegen" at bounding box center [1436, 71] width 132 height 32
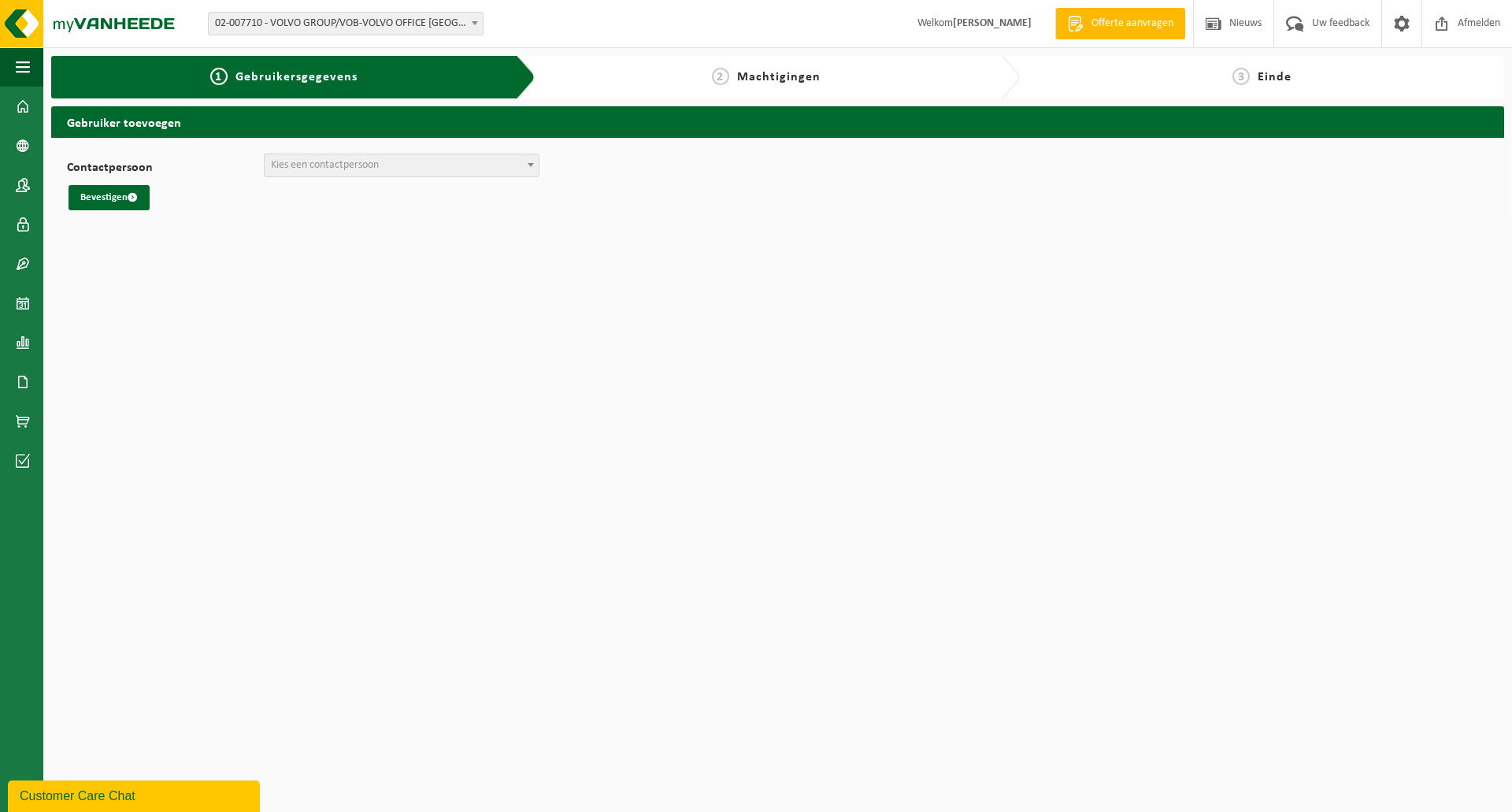
click at [337, 156] on span "Kies een contactpersoon" at bounding box center [401, 165] width 274 height 22
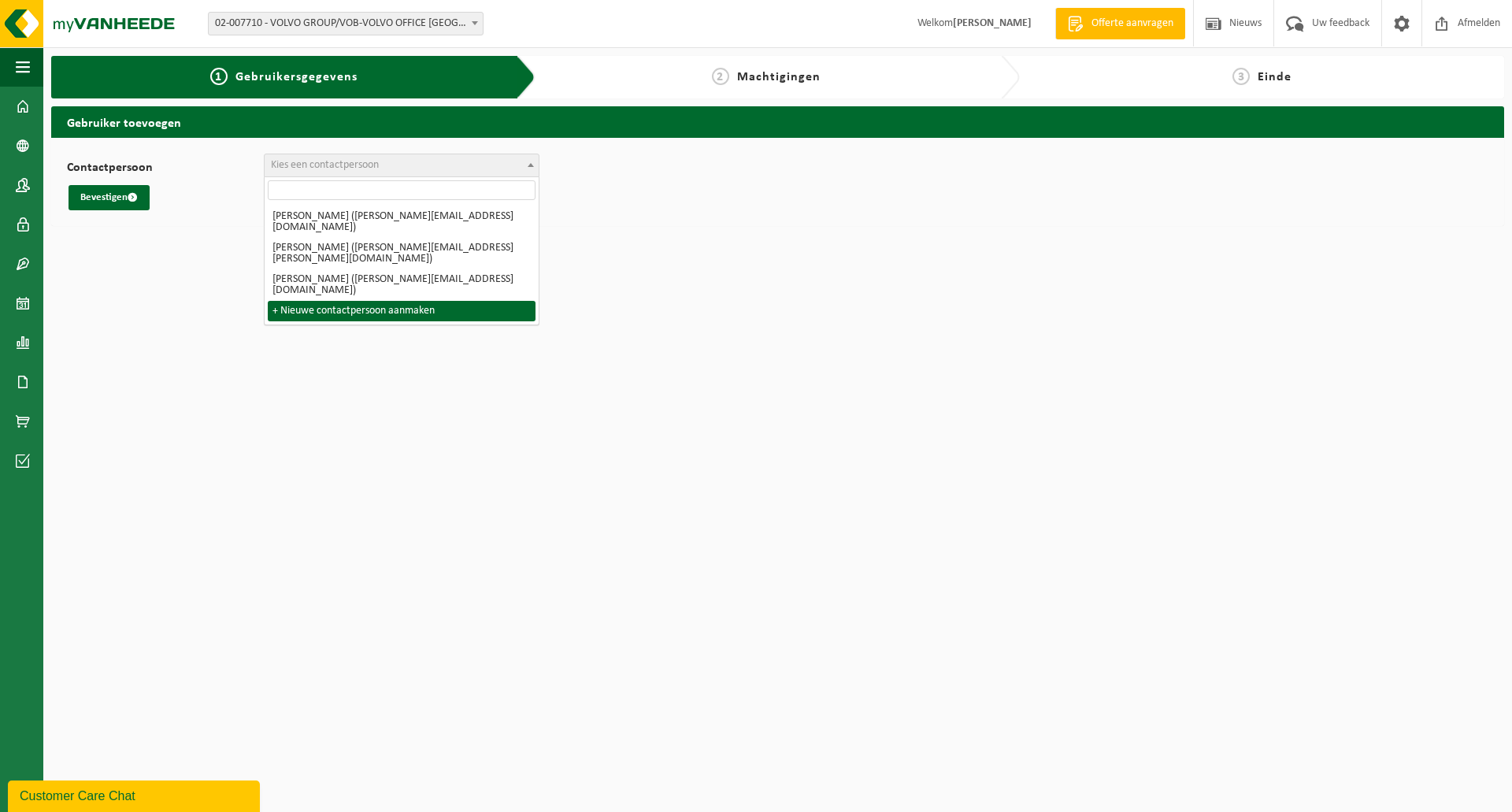
select select "0"
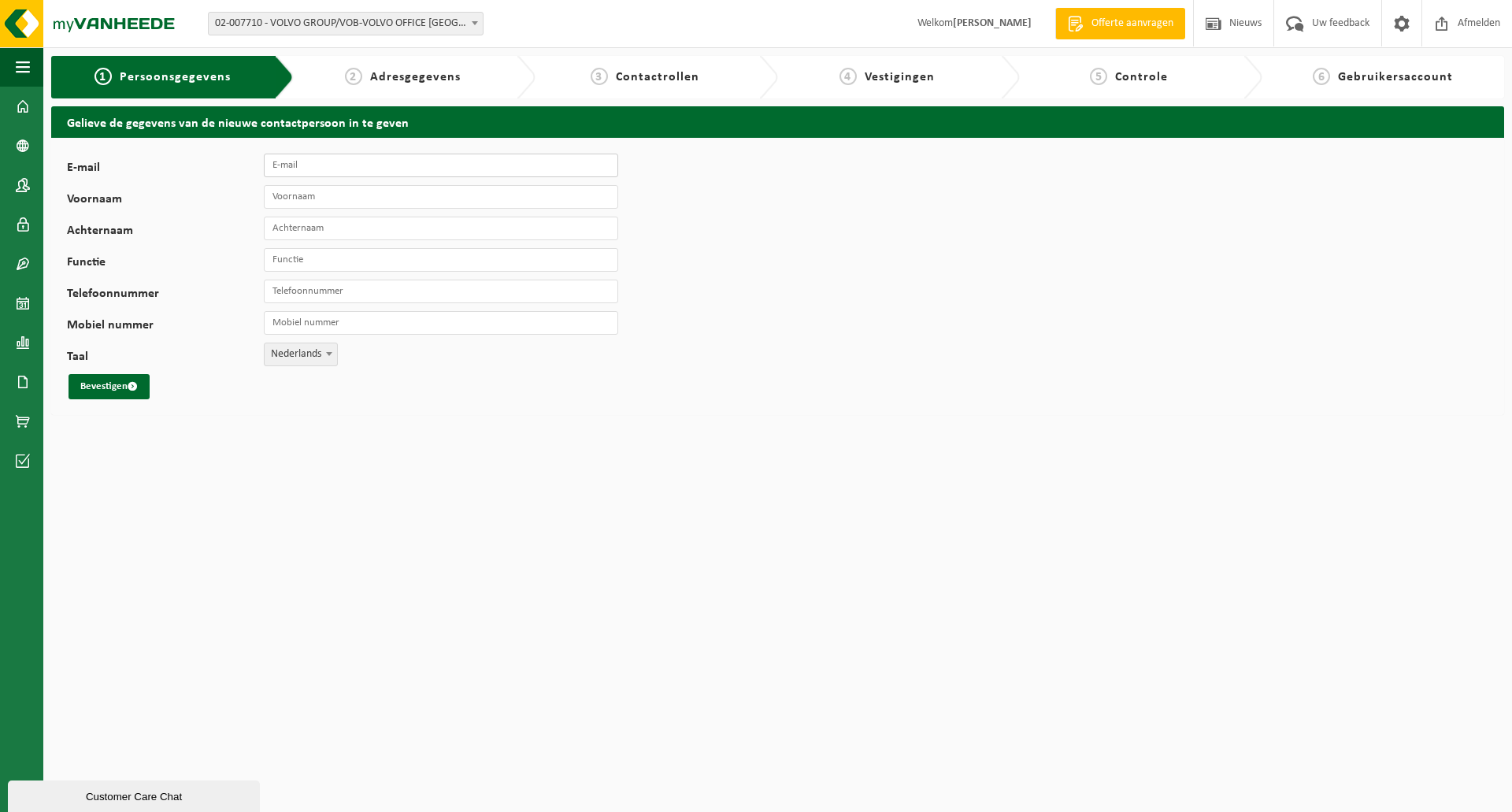
click at [331, 165] on input "E-mail" at bounding box center [441, 165] width 354 height 23
type input "[EMAIL_ADDRESS][DOMAIN_NAME]"
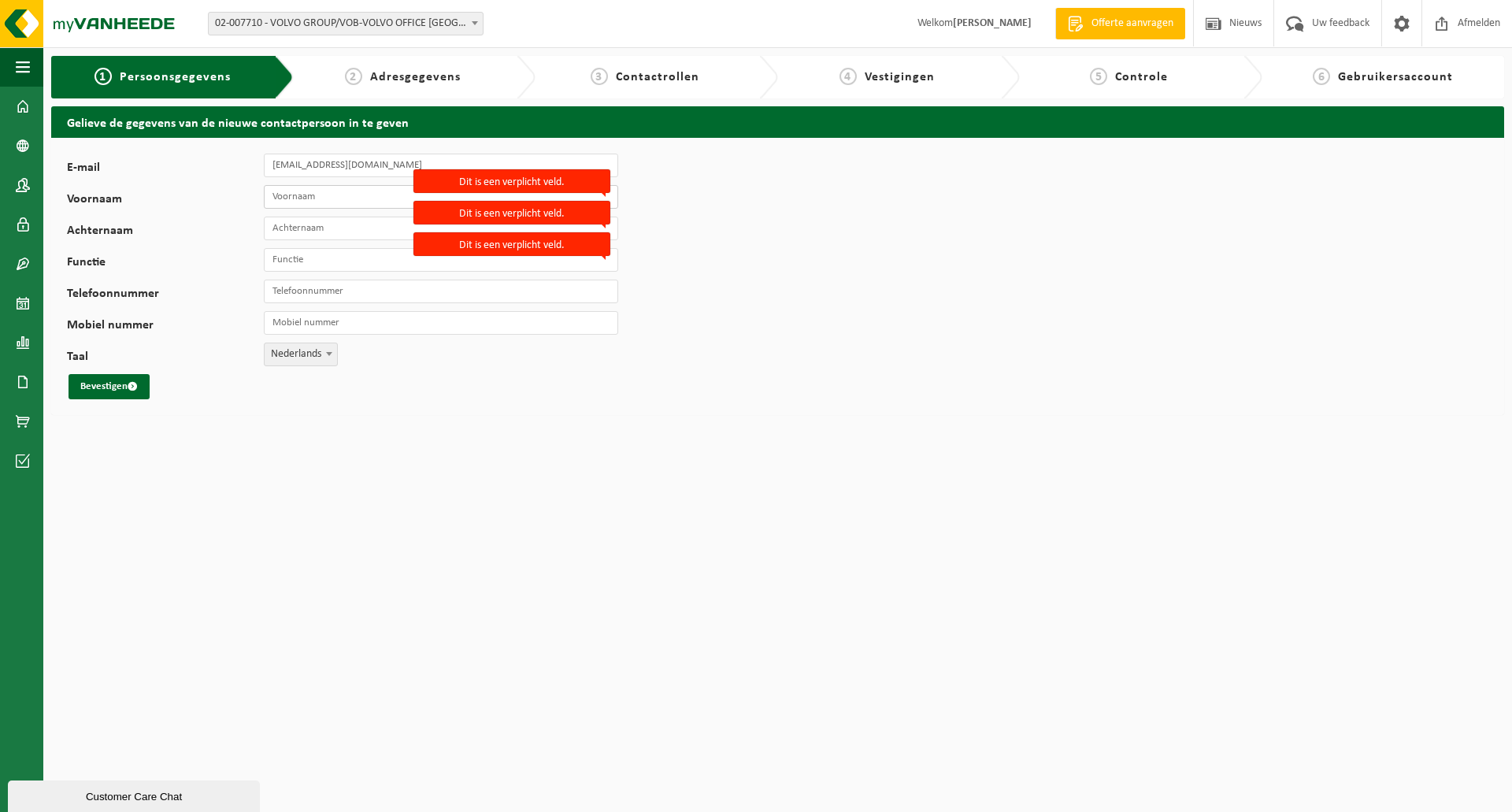
click at [326, 196] on input "Voornaam" at bounding box center [441, 197] width 354 height 23
click at [294, 199] on input "Voornaam" at bounding box center [441, 197] width 354 height 23
click at [18, 218] on span at bounding box center [22, 224] width 14 height 40
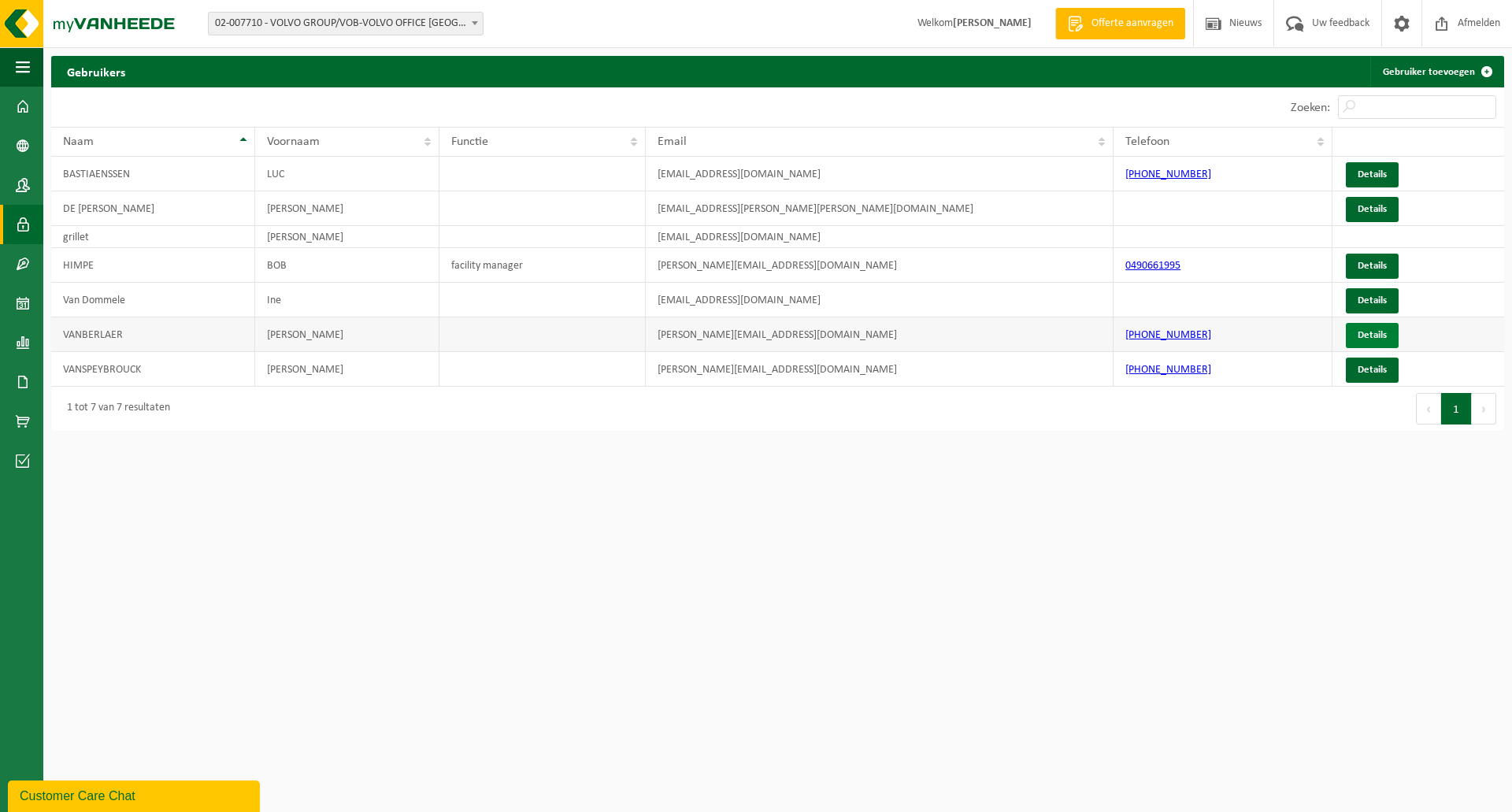
click at [1367, 340] on link "Details" at bounding box center [1372, 336] width 53 height 25
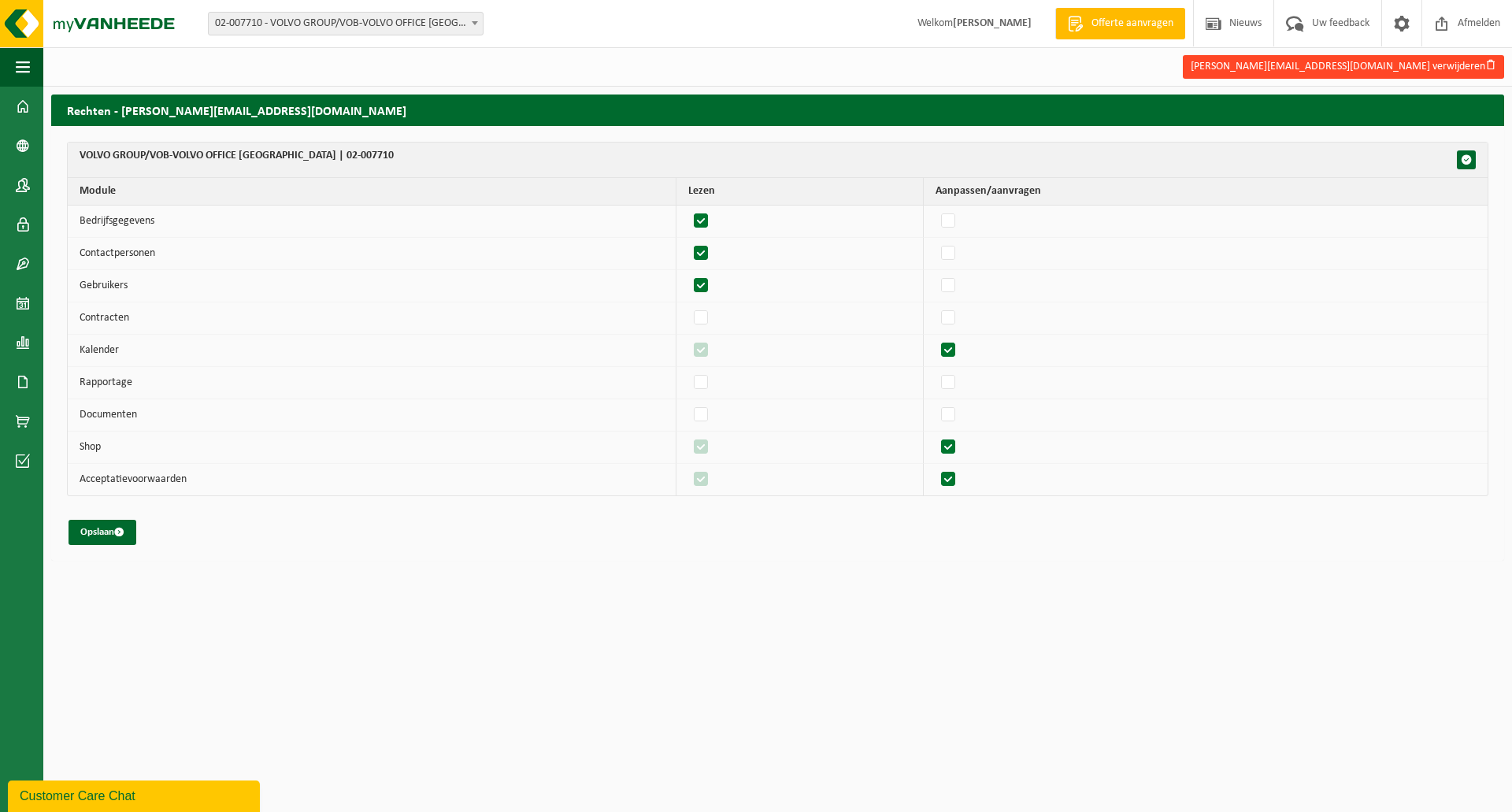
click at [1346, 65] on button "[PERSON_NAME][EMAIL_ADDRESS][DOMAIN_NAME] verwijderen" at bounding box center [1343, 67] width 321 height 23
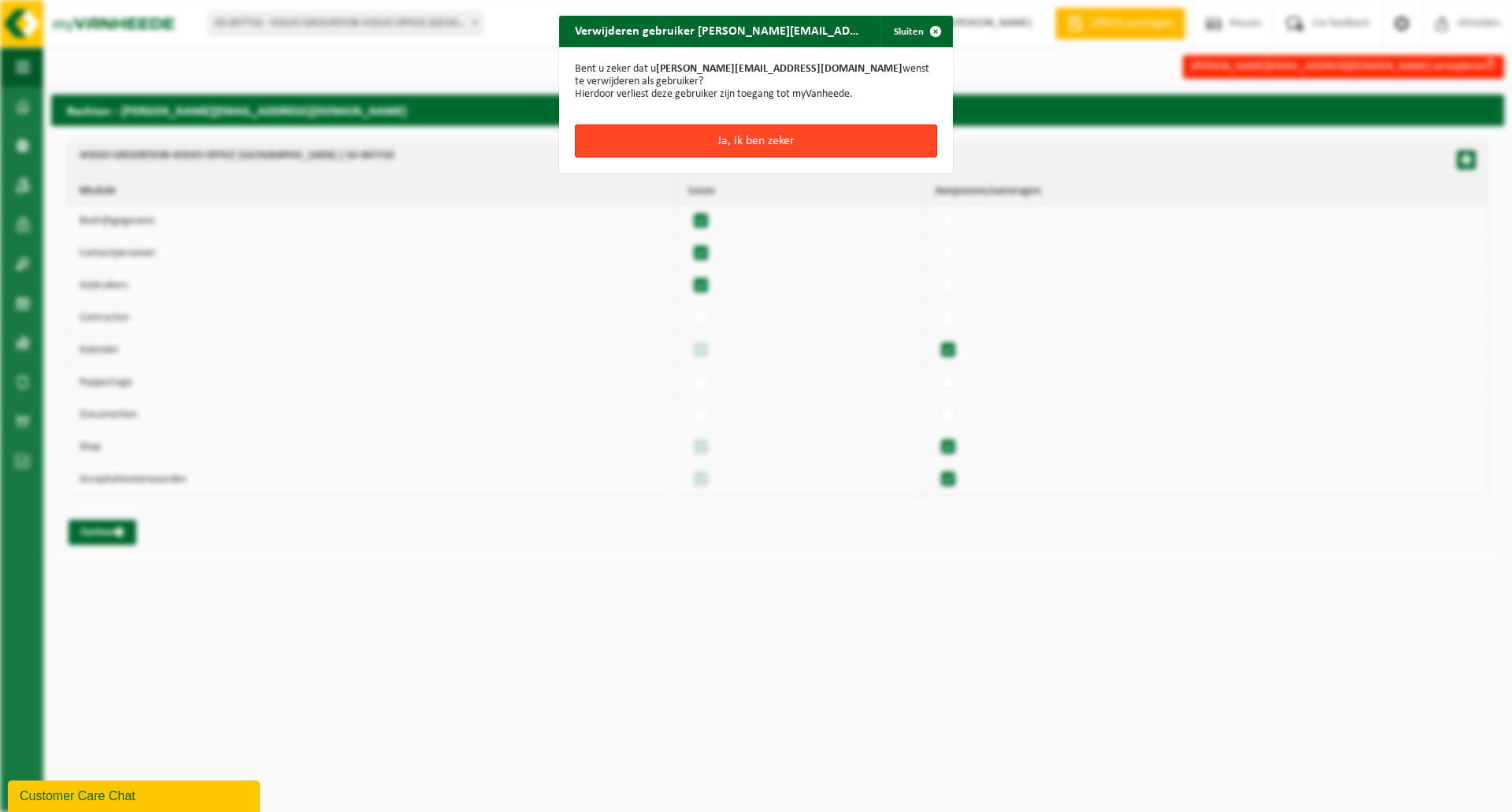
click at [781, 133] on button "Ja, ik ben zeker" at bounding box center [756, 141] width 363 height 33
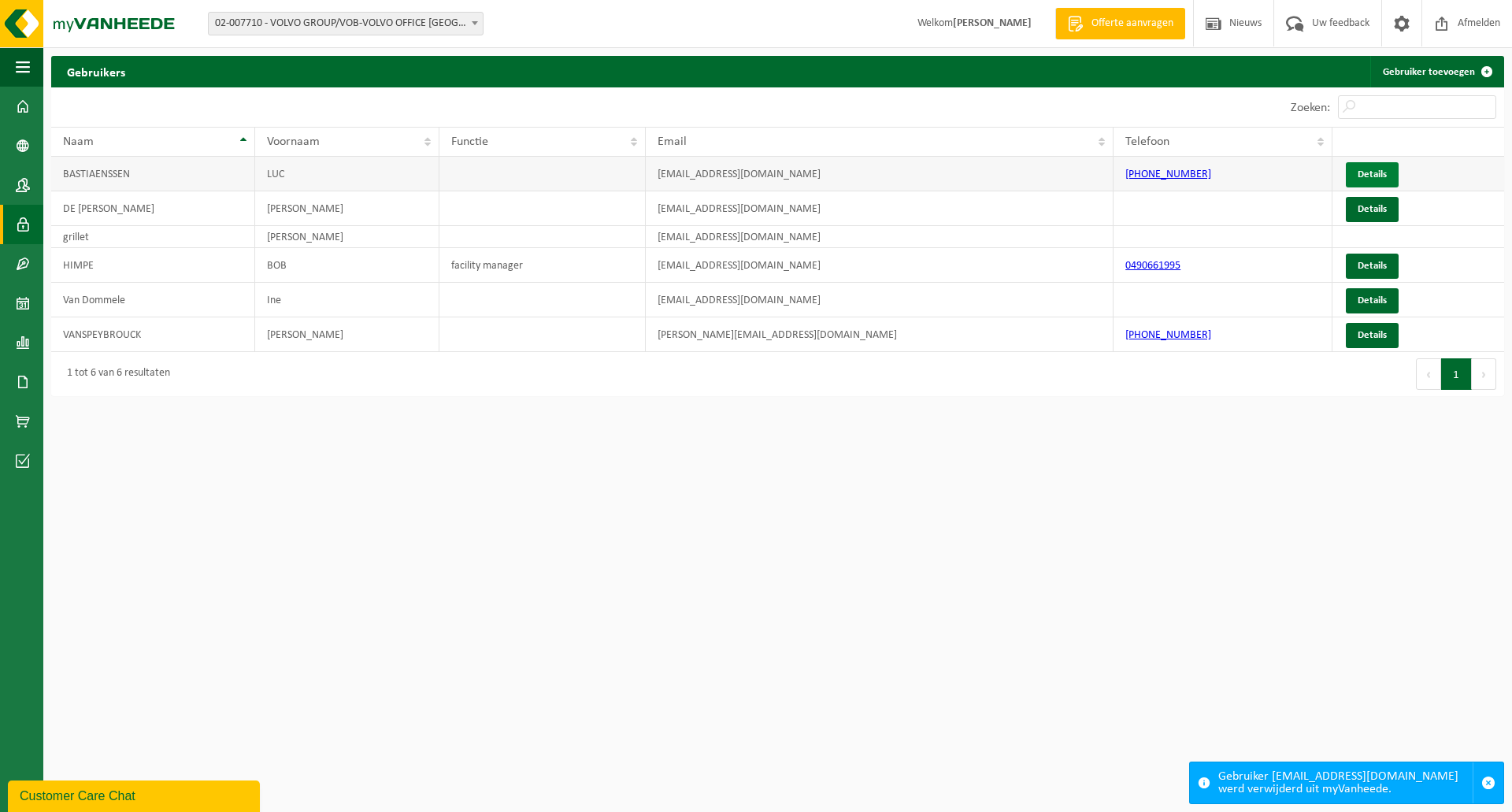
click at [1364, 170] on link "Details" at bounding box center [1372, 175] width 53 height 25
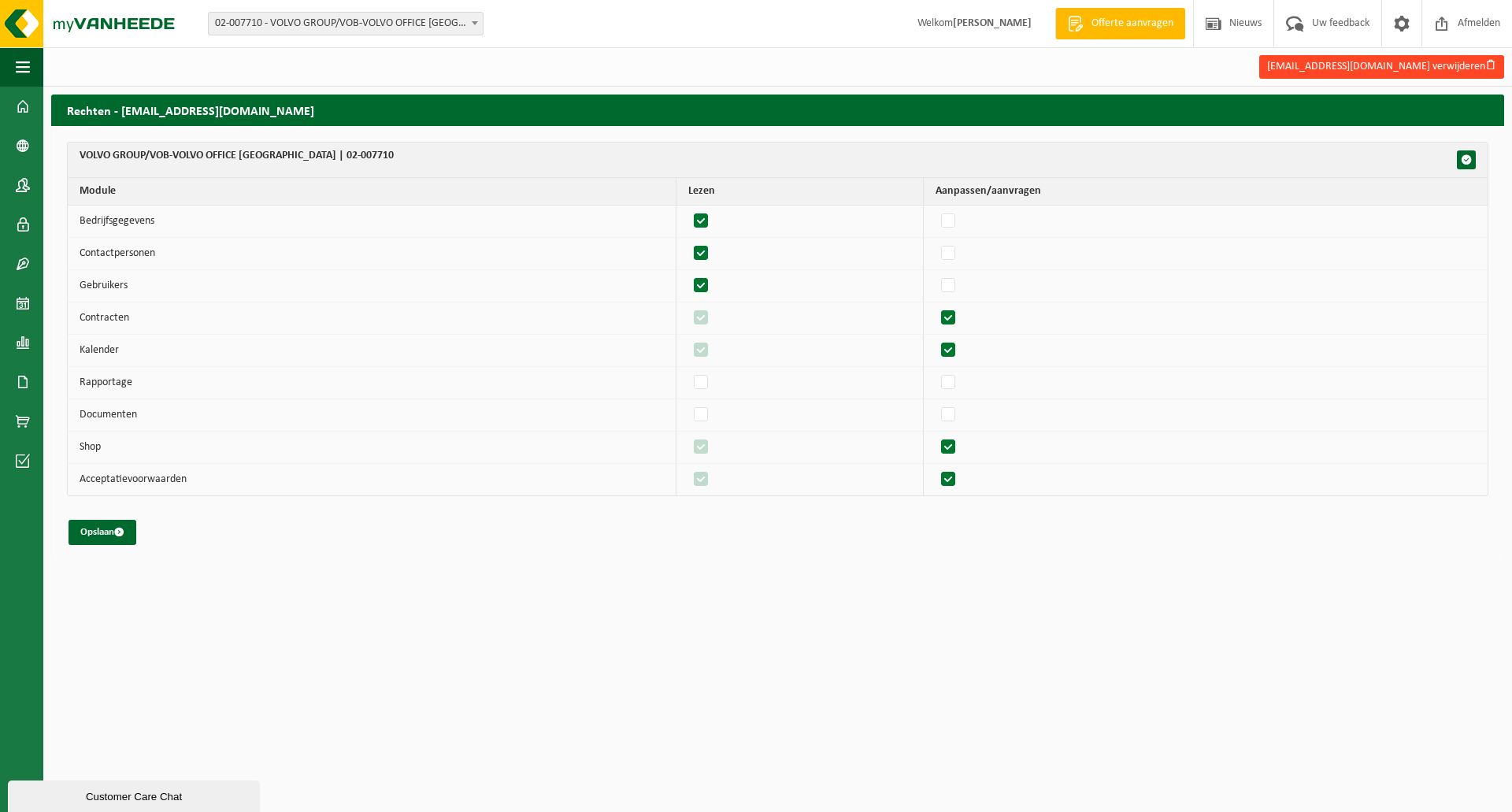
click at [1358, 64] on button "[EMAIL_ADDRESS][DOMAIN_NAME] verwijderen" at bounding box center [1382, 67] width 245 height 23
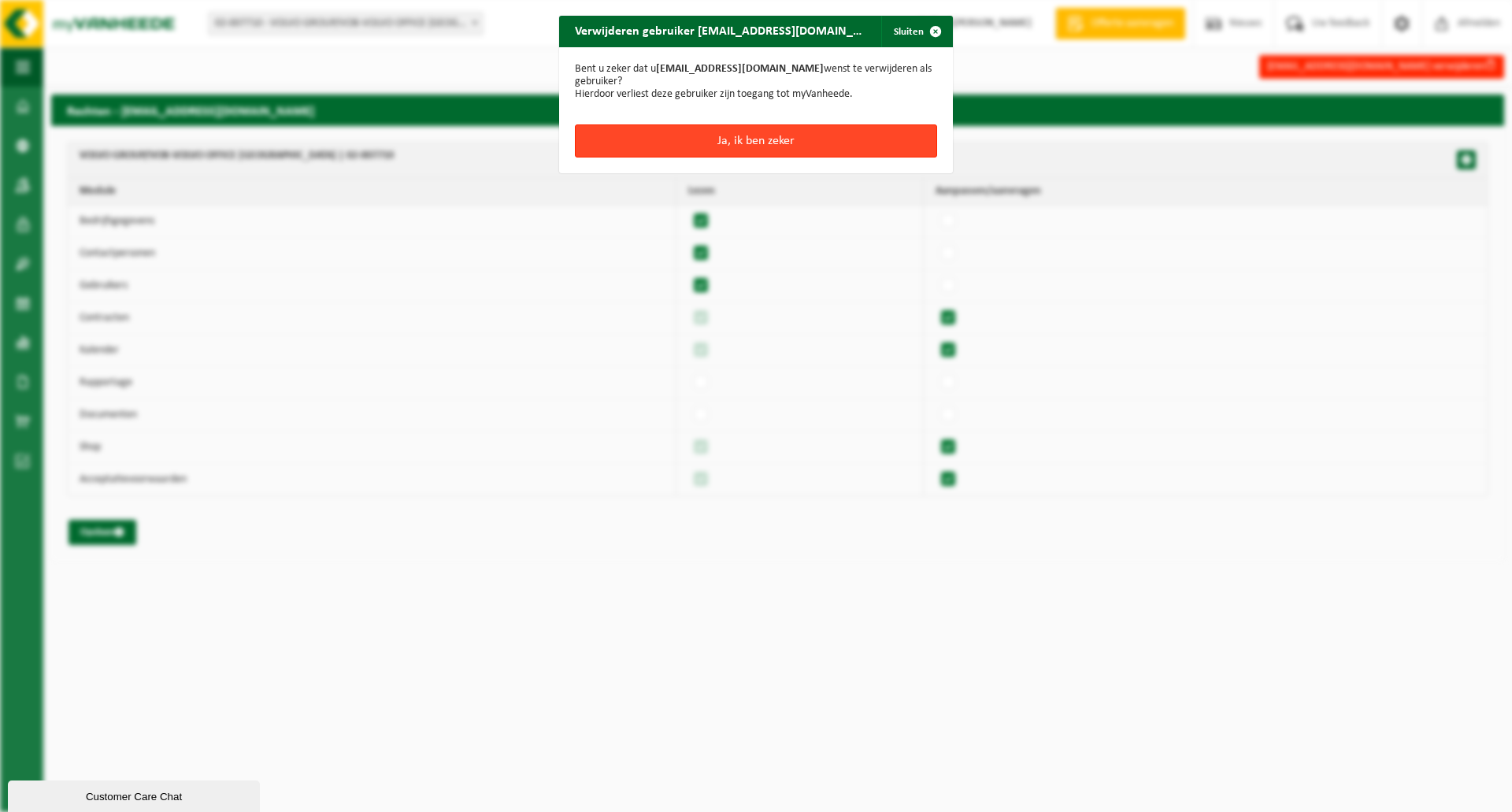
click at [796, 145] on button "Ja, ik ben zeker" at bounding box center [756, 141] width 363 height 33
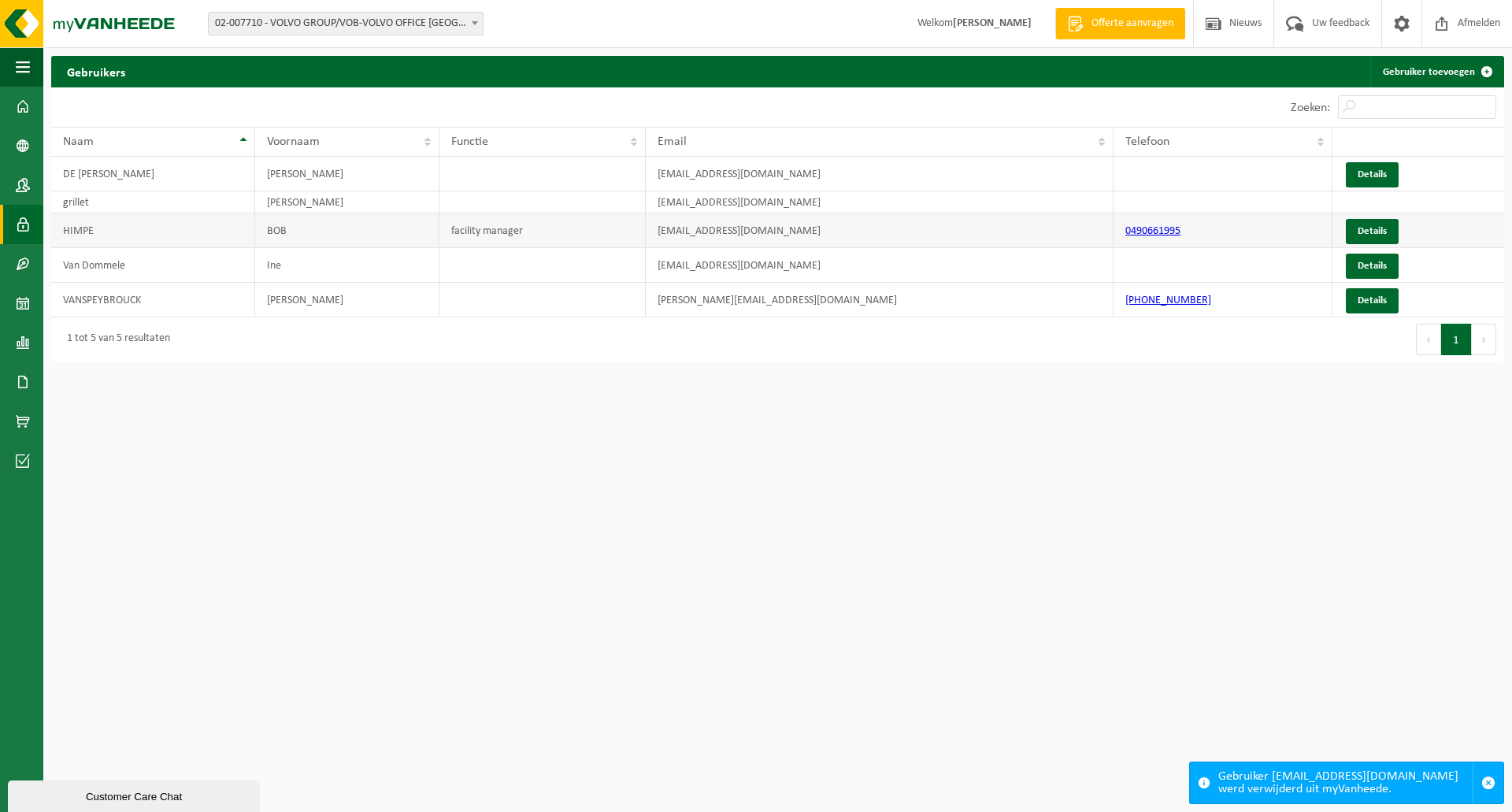
drag, startPoint x: 1278, startPoint y: 447, endPoint x: 1415, endPoint y: 216, distance: 268.6
click at [1278, 447] on html "Vestiging: 02-007710 - VOLVO GROUP/VOB-VOLVO OFFICE BRUSSELS - BERCHEM-SAINTE-A…" at bounding box center [756, 406] width 1512 height 812
click at [1363, 230] on link "Details" at bounding box center [1372, 231] width 53 height 25
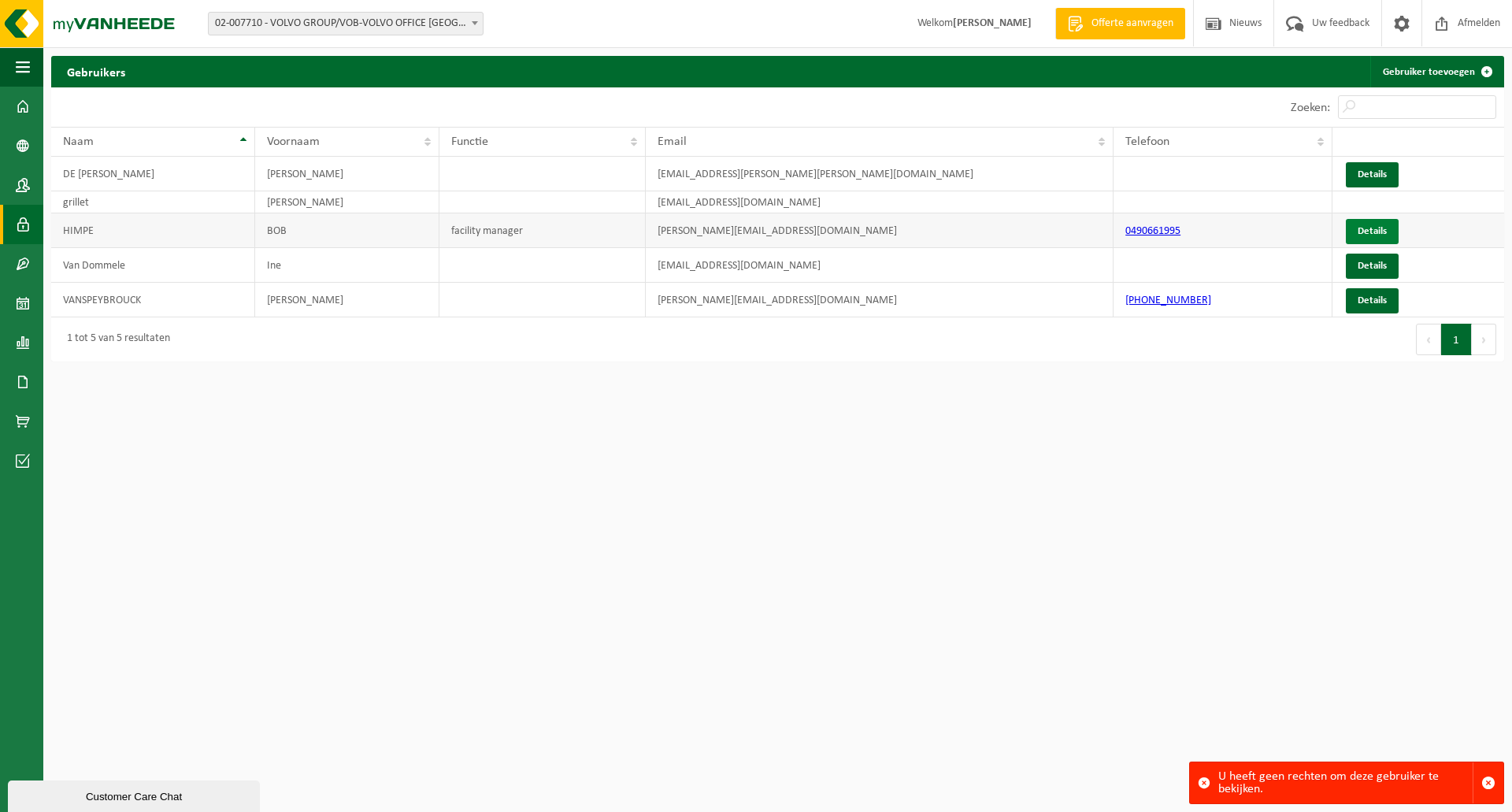
click at [1363, 234] on link "Details" at bounding box center [1372, 231] width 53 height 25
click at [1367, 172] on link "Details" at bounding box center [1372, 175] width 53 height 25
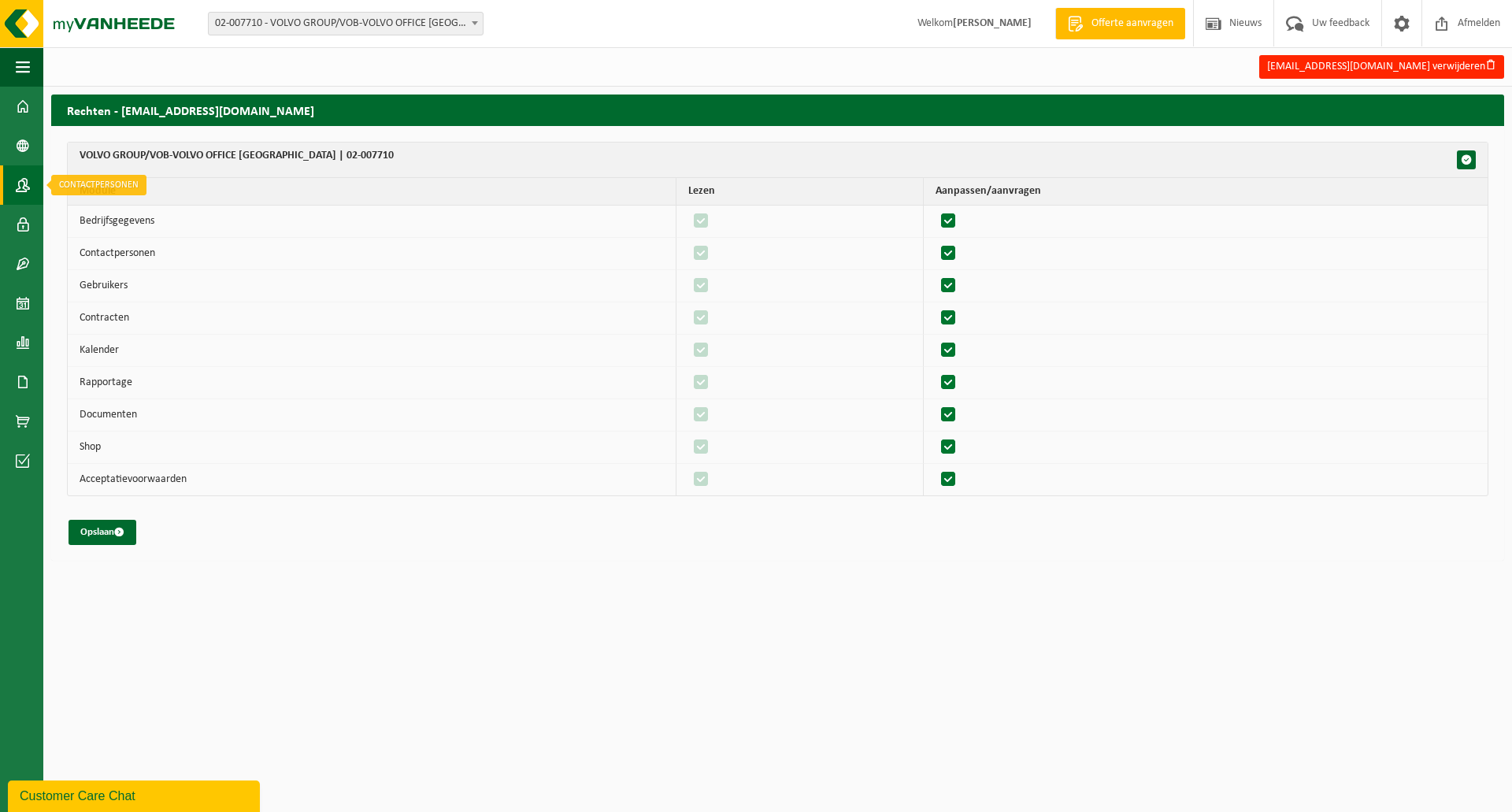
click at [16, 200] on span at bounding box center [22, 184] width 14 height 40
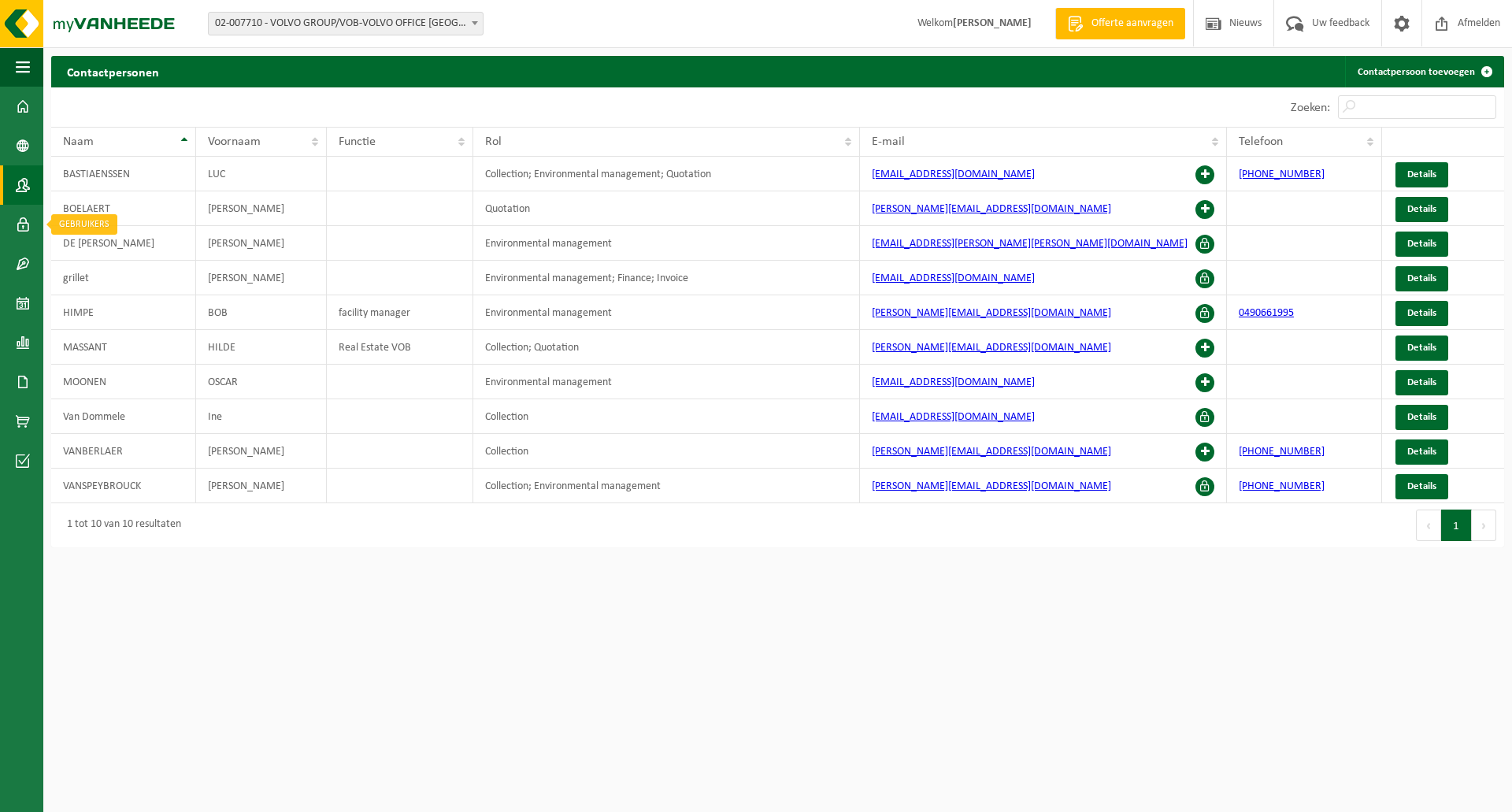
click at [14, 243] on link "Gebruikers" at bounding box center [21, 224] width 43 height 40
